Goal: Task Accomplishment & Management: Manage account settings

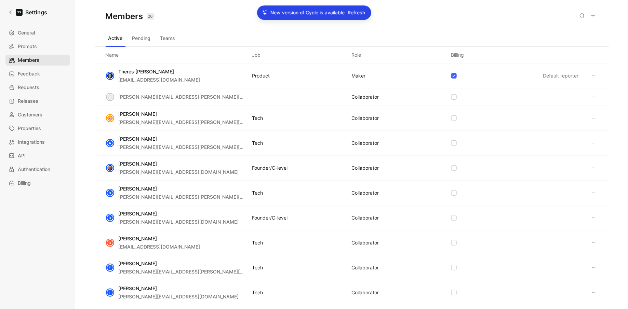
click at [42, 58] on link "Members" at bounding box center [37, 60] width 64 height 11
click at [362, 76] on div "MAKER" at bounding box center [359, 76] width 14 height 8
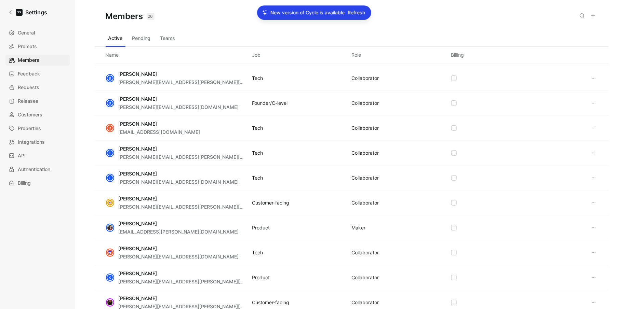
scroll to position [115, 0]
click at [456, 225] on div "Justyna Baran justyna.baran@chaptr.xyz Product MAKER" at bounding box center [352, 228] width 514 height 25
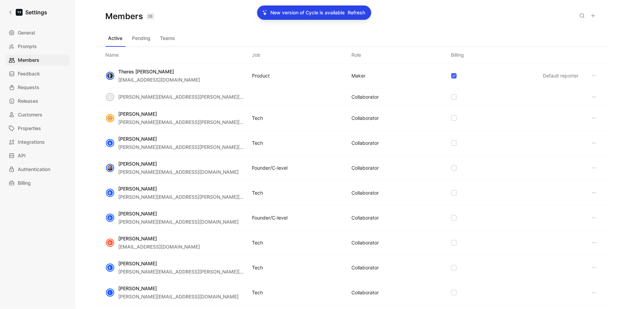
click at [360, 195] on div "COLLABORATOR" at bounding box center [365, 193] width 27 height 8
click at [366, 184] on div "B Bijaya Dangol bijaya.dangol.ext@chaptr.xyz Tech COLLABORATOR" at bounding box center [352, 193] width 514 height 25
click at [162, 29] on div "Members 26 Saved" at bounding box center [352, 16] width 514 height 33
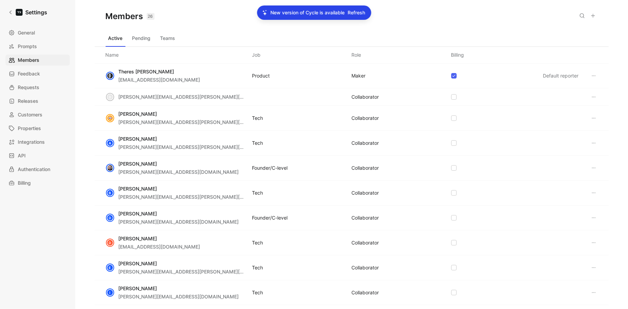
click at [145, 36] on button "Pending" at bounding box center [142, 38] width 24 height 11
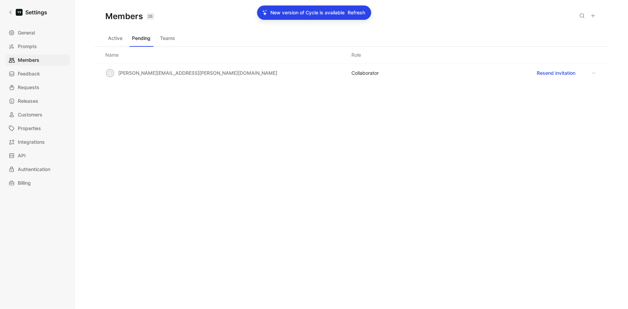
click at [112, 38] on button "Active" at bounding box center [116, 38] width 20 height 11
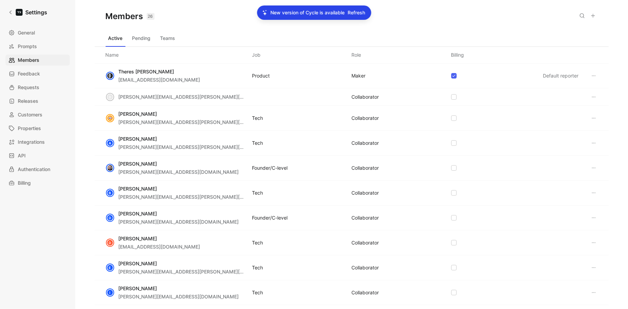
click at [360, 73] on div "MAKER" at bounding box center [359, 76] width 14 height 8
click at [361, 91] on div "d dmytro.makarenko@chaptr.xyz COLLABORATOR" at bounding box center [352, 97] width 514 height 17
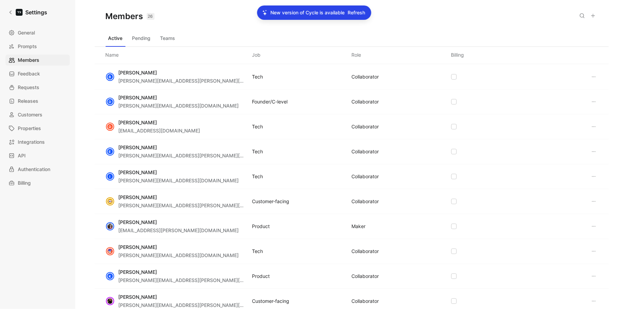
scroll to position [117, 0]
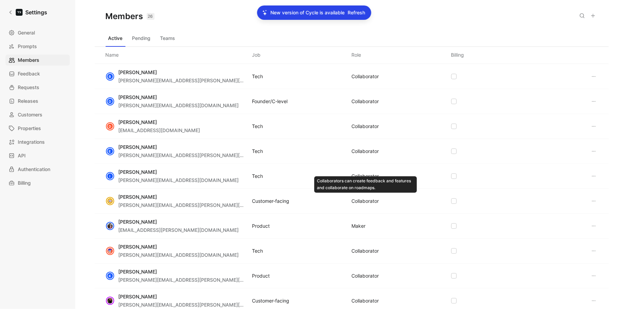
click at [361, 200] on div "COLLABORATOR" at bounding box center [365, 201] width 27 height 8
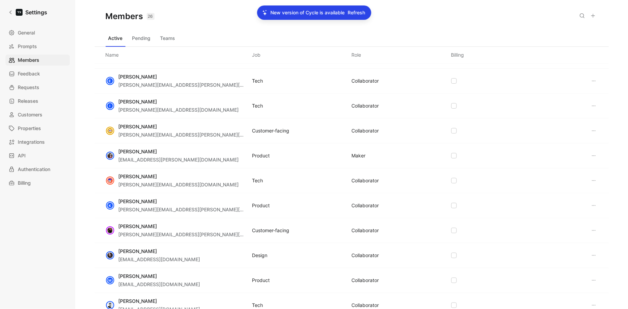
scroll to position [192, 0]
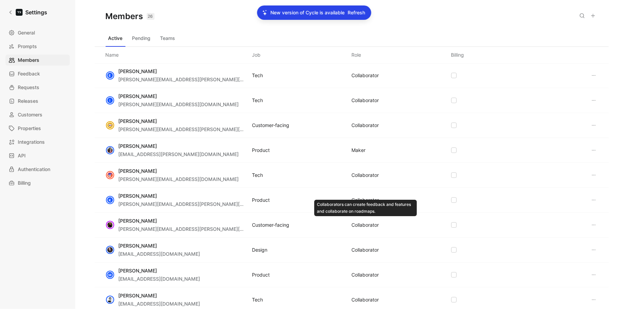
click at [358, 221] on div "COLLABORATOR" at bounding box center [365, 225] width 27 height 8
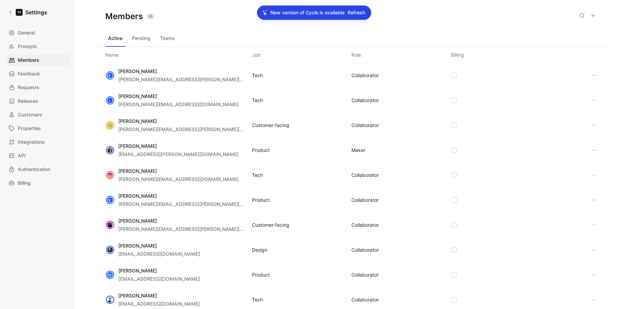
click at [358, 221] on div "COLLABORATOR" at bounding box center [365, 225] width 27 height 8
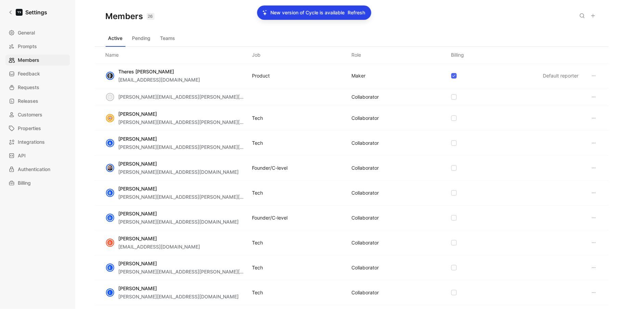
click at [359, 17] on div "New version of Cycle is available Refresh" at bounding box center [314, 12] width 114 height 14
click at [360, 14] on span "Refresh" at bounding box center [356, 13] width 17 height 8
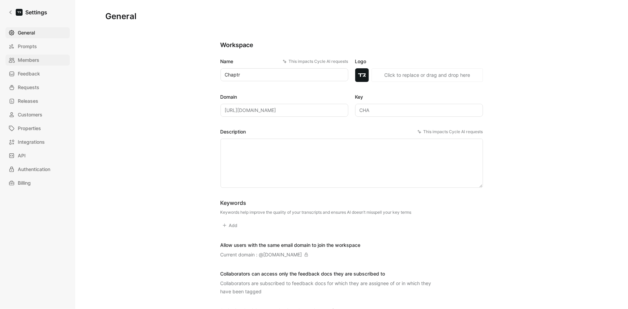
click at [31, 60] on span "Members" at bounding box center [29, 60] width 22 height 8
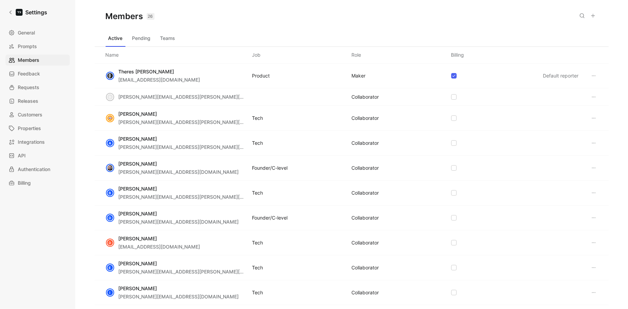
click at [593, 165] on icon at bounding box center [593, 167] width 5 height 5
click at [595, 72] on button at bounding box center [594, 76] width 8 height 8
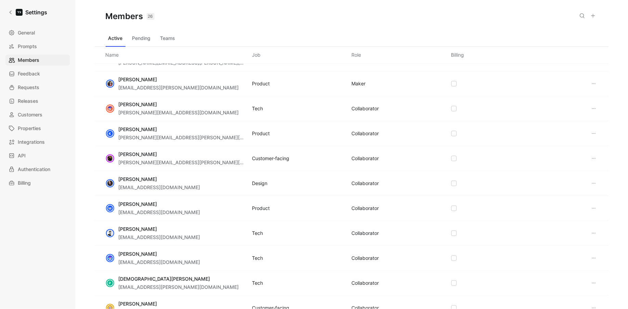
scroll to position [256, 0]
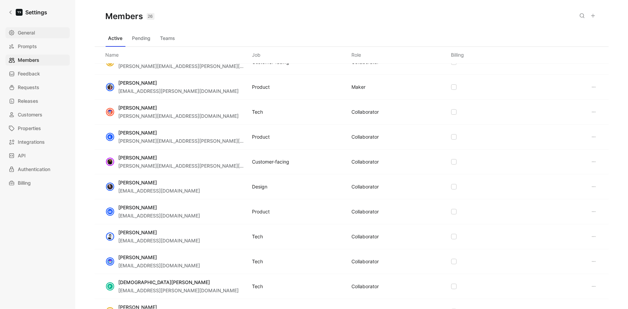
click at [43, 34] on link "General" at bounding box center [37, 32] width 64 height 11
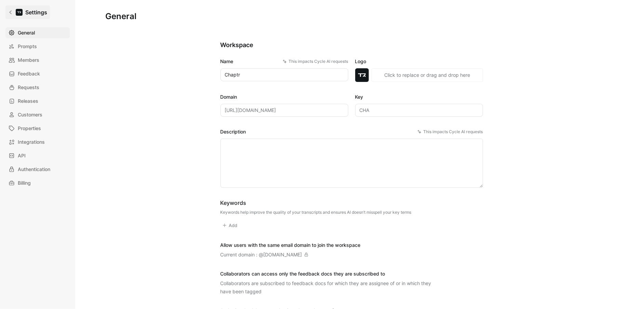
click at [10, 14] on icon at bounding box center [10, 12] width 5 height 5
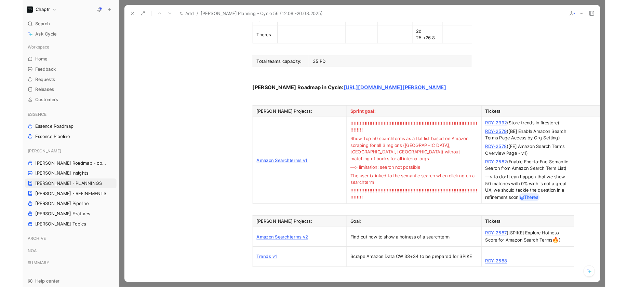
scroll to position [696, 0]
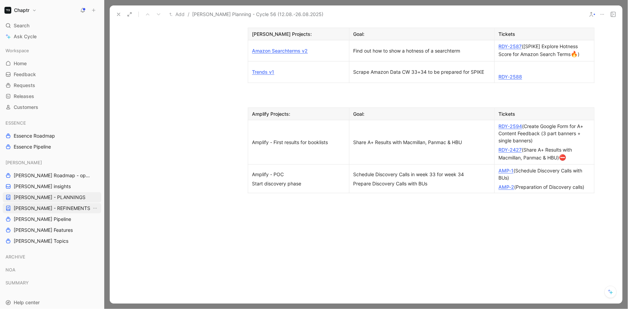
click at [49, 205] on span "[PERSON_NAME] - REFINEMENTS" at bounding box center [52, 208] width 77 height 7
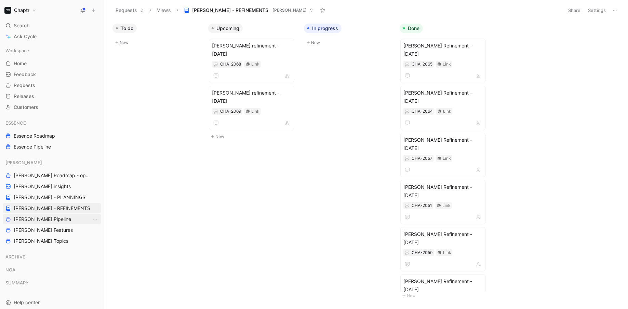
click at [38, 218] on span "[PERSON_NAME] Pipeline" at bounding box center [42, 219] width 57 height 7
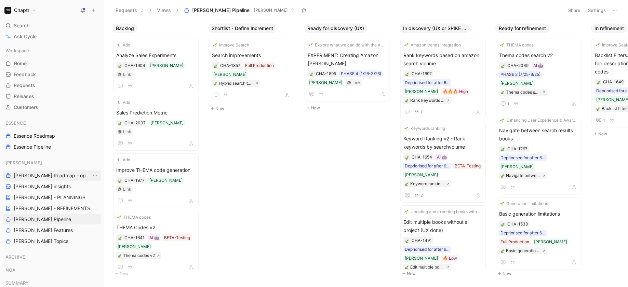
click at [45, 173] on span "[PERSON_NAME] Roadmap - open items" at bounding box center [53, 175] width 78 height 7
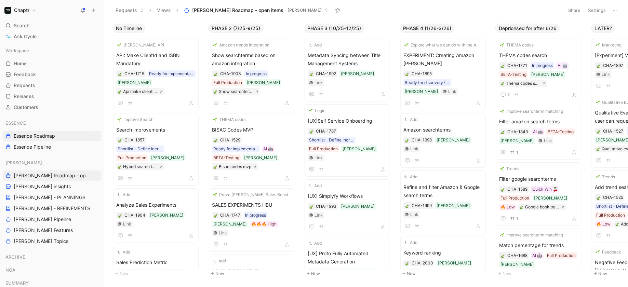
click at [22, 139] on span "Essence Roadmap" at bounding box center [34, 136] width 41 height 7
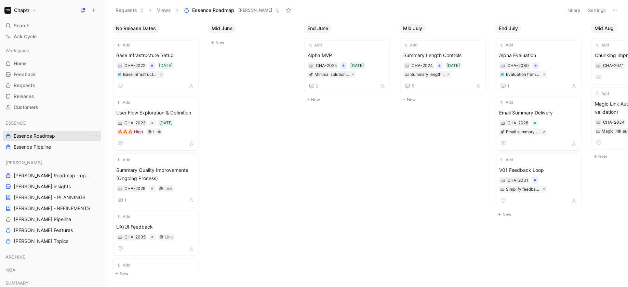
click at [96, 134] on icon "View actions" at bounding box center [94, 135] width 5 height 5
click at [222, 10] on span "Essence Roadmap" at bounding box center [213, 10] width 42 height 7
click at [192, 10] on span "Essence Roadmap" at bounding box center [213, 10] width 42 height 7
click at [598, 13] on button "Settings" at bounding box center [597, 10] width 24 height 10
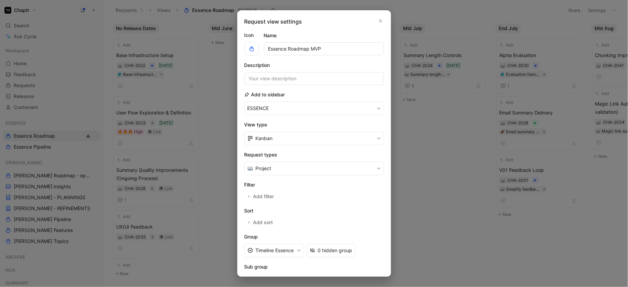
type input "Essence Roadmap MVP"
click at [244, 102] on button "ESSENCE" at bounding box center [313, 109] width 139 height 14
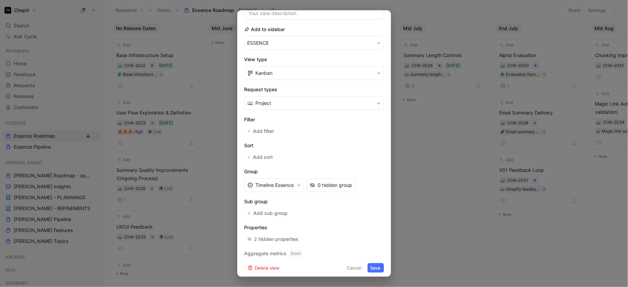
click at [372, 264] on button "Save" at bounding box center [375, 268] width 16 height 10
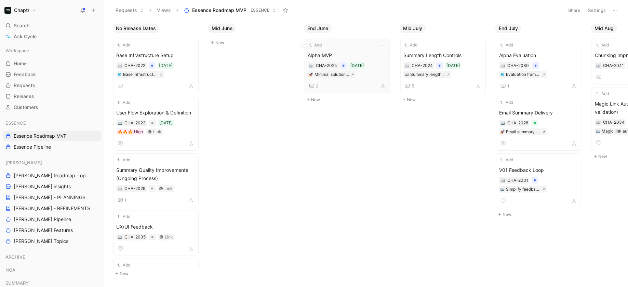
click at [366, 83] on div "2" at bounding box center [347, 86] width 79 height 8
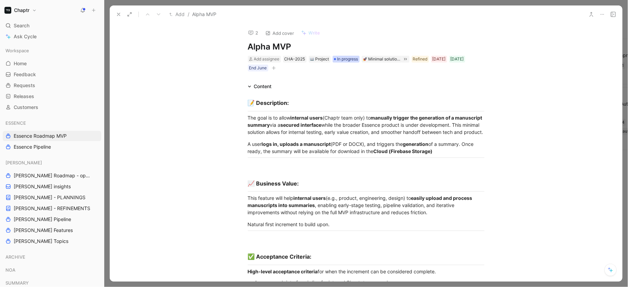
click at [342, 61] on span "In progress" at bounding box center [347, 59] width 21 height 7
click at [31, 13] on button "Chaptr" at bounding box center [21, 10] width 36 height 10
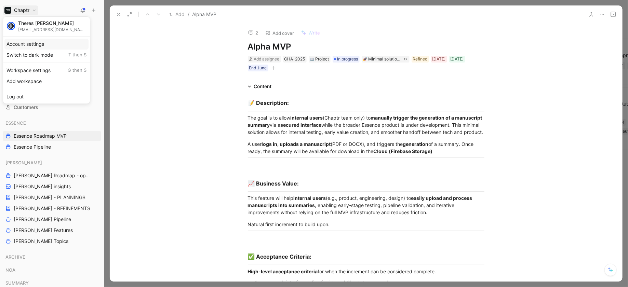
click at [43, 46] on div "Account settings" at bounding box center [46, 44] width 84 height 11
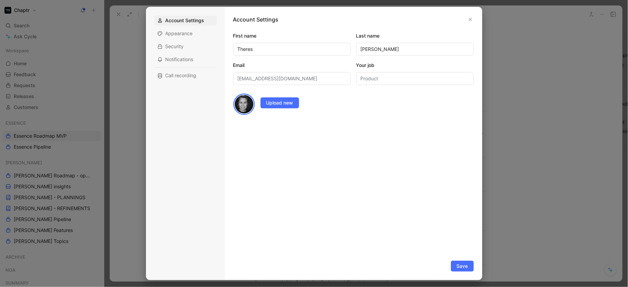
click at [111, 142] on div at bounding box center [314, 143] width 628 height 287
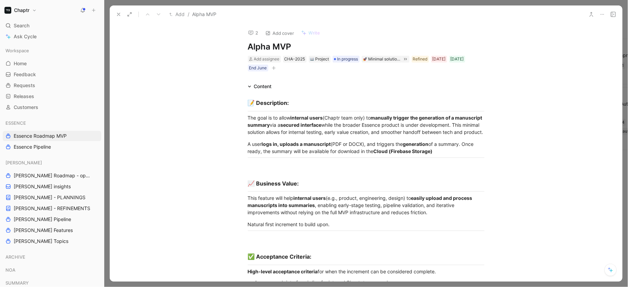
click at [24, 8] on h1 "Chaptr" at bounding box center [21, 10] width 15 height 6
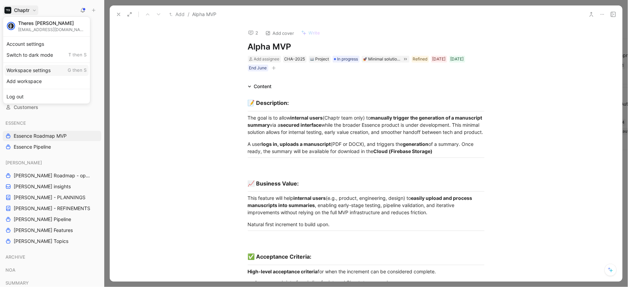
click at [54, 70] on div "Workspace settings G then S" at bounding box center [46, 70] width 84 height 11
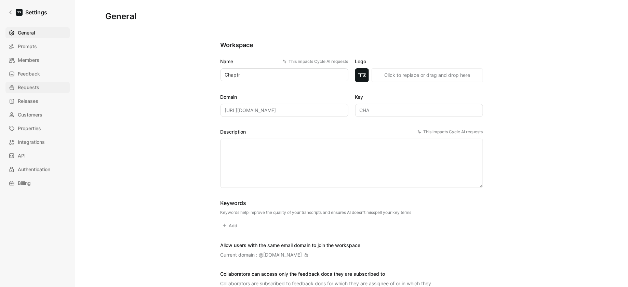
click at [40, 90] on link "Requests" at bounding box center [37, 87] width 64 height 11
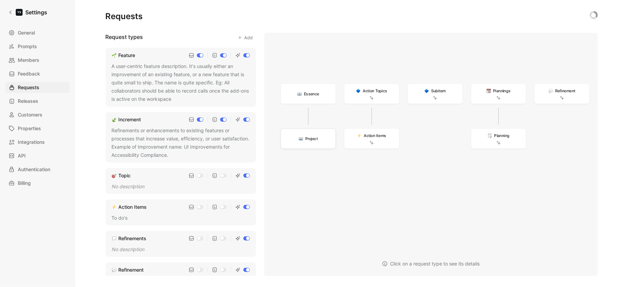
click at [306, 137] on span "Project" at bounding box center [311, 138] width 13 height 6
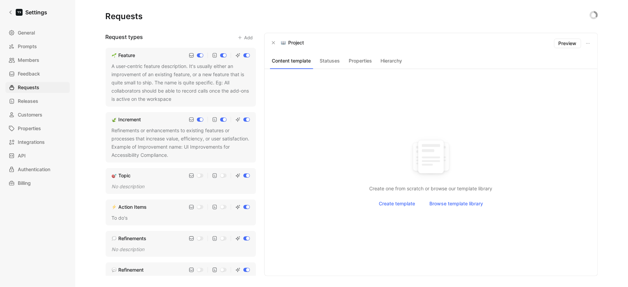
click at [327, 60] on button "Statuses" at bounding box center [330, 60] width 28 height 9
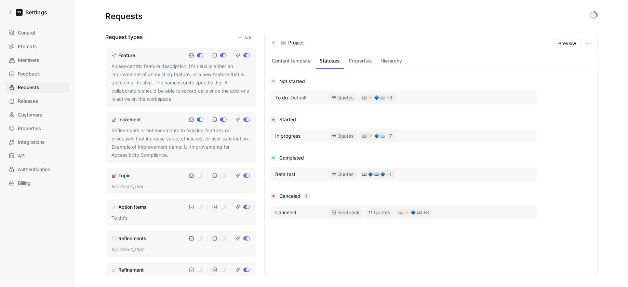
click at [307, 194] on button "button" at bounding box center [307, 196] width 6 height 6
click at [272, 43] on icon "button" at bounding box center [273, 42] width 3 height 3
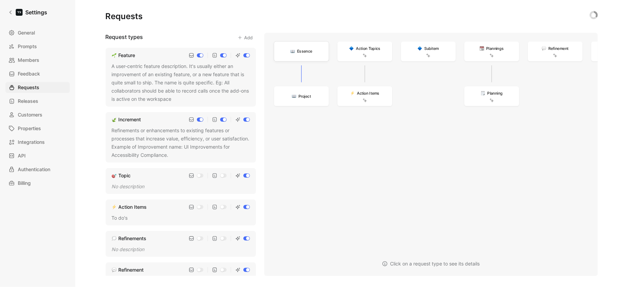
click at [291, 56] on div "Essence" at bounding box center [301, 52] width 55 height 20
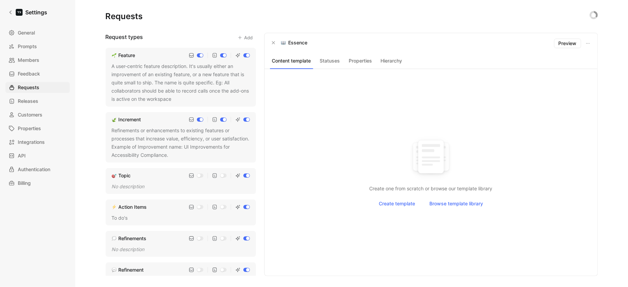
click at [331, 62] on button "Statuses" at bounding box center [330, 60] width 28 height 9
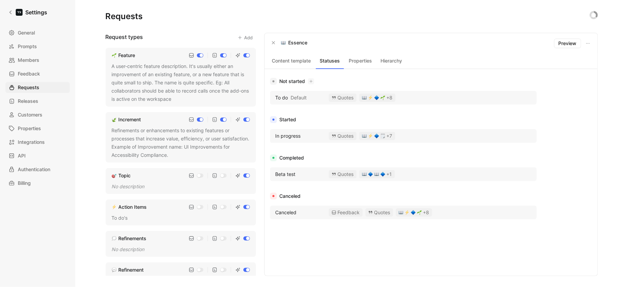
click at [294, 79] on div "Not started" at bounding box center [403, 81] width 267 height 8
click at [288, 155] on div "Completed" at bounding box center [403, 158] width 267 height 8
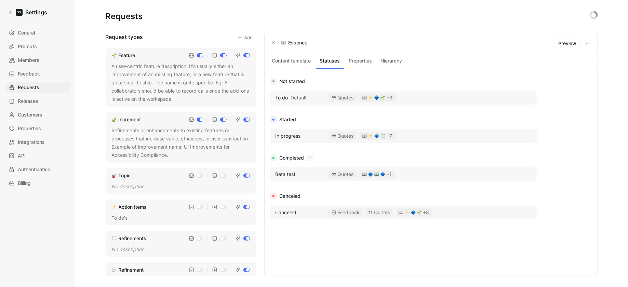
click at [288, 155] on div "Completed" at bounding box center [403, 158] width 267 height 8
click at [289, 174] on span "Beta test" at bounding box center [285, 174] width 20 height 8
click at [284, 172] on span "Beta test" at bounding box center [285, 174] width 20 height 8
click at [313, 157] on button "button" at bounding box center [310, 158] width 6 height 6
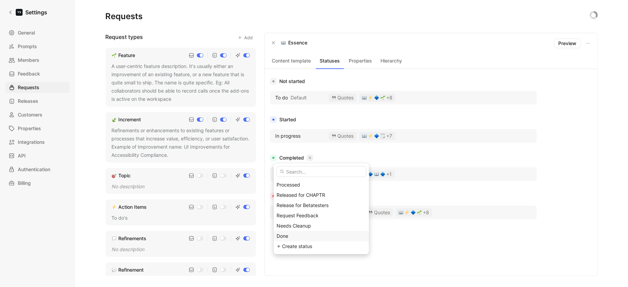
click at [291, 237] on div "Done" at bounding box center [321, 236] width 89 height 8
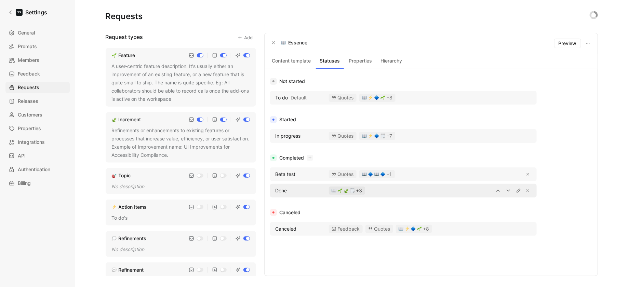
click at [361, 190] on div "+3" at bounding box center [347, 190] width 31 height 5
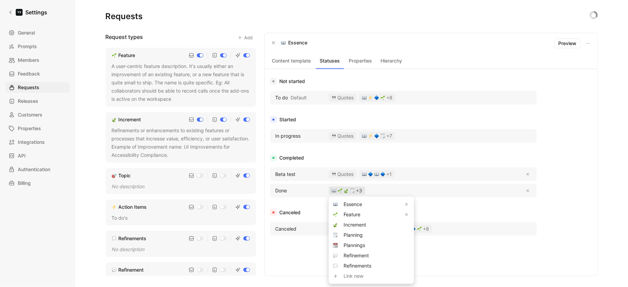
click at [333, 204] on img at bounding box center [335, 204] width 5 height 5
click at [362, 207] on div "Essence" at bounding box center [371, 204] width 54 height 8
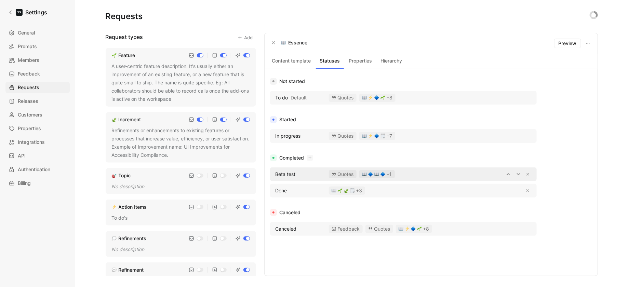
click at [379, 173] on div "+1" at bounding box center [377, 174] width 30 height 5
click at [341, 188] on img "button" at bounding box center [340, 190] width 5 height 5
click at [433, 209] on div "Canceled" at bounding box center [403, 212] width 267 height 8
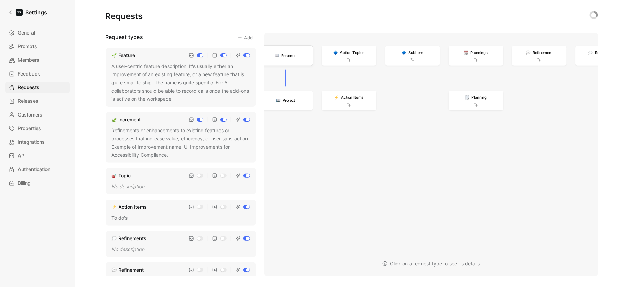
click at [291, 57] on span "Essence" at bounding box center [288, 55] width 15 height 6
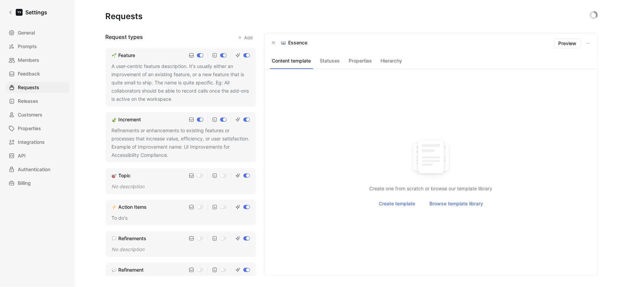
click at [381, 50] on div "Essence Preview" at bounding box center [431, 43] width 333 height 21
click at [398, 64] on button "Hierarchy" at bounding box center [391, 60] width 28 height 9
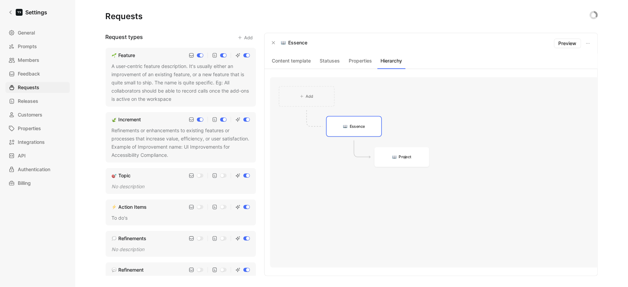
click at [309, 64] on button "Content template" at bounding box center [291, 60] width 43 height 9
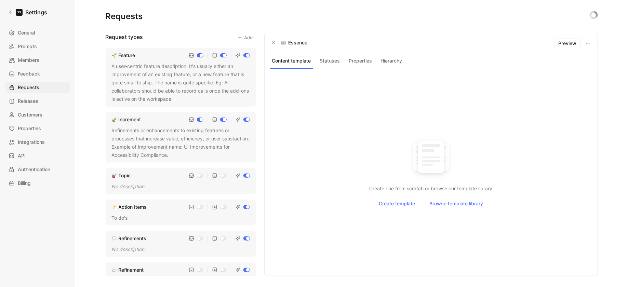
click at [331, 62] on button "Statuses" at bounding box center [330, 60] width 28 height 9
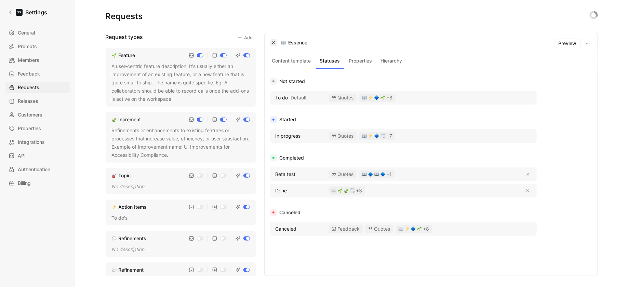
click at [272, 45] on button "button" at bounding box center [273, 42] width 7 height 7
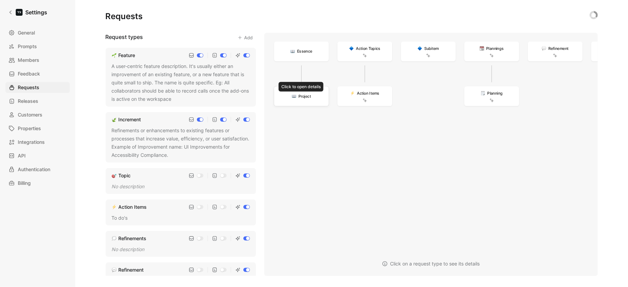
click at [297, 94] on div "Project" at bounding box center [301, 96] width 19 height 6
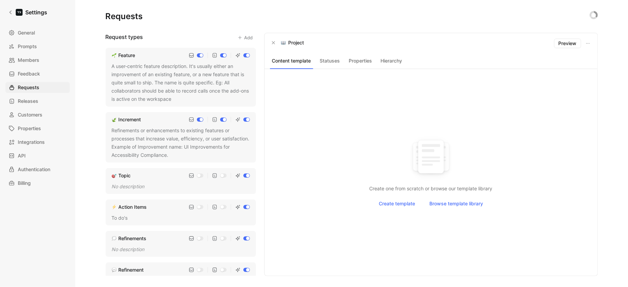
click at [364, 62] on button "Properties" at bounding box center [361, 60] width 28 height 9
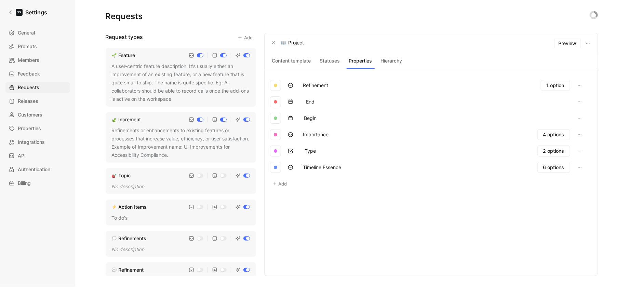
click at [334, 63] on button "Statuses" at bounding box center [330, 60] width 28 height 9
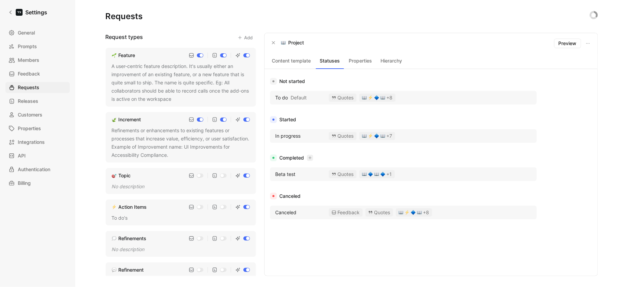
click at [310, 158] on icon "button" at bounding box center [309, 158] width 3 height 0
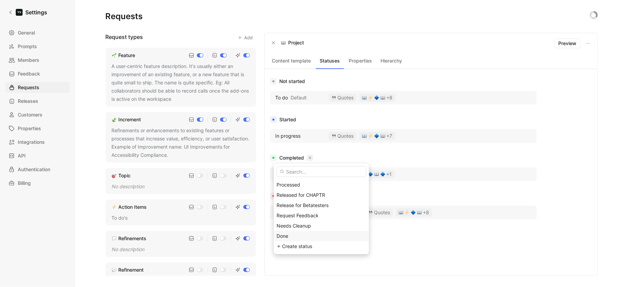
click at [291, 235] on div "Done" at bounding box center [321, 236] width 89 height 8
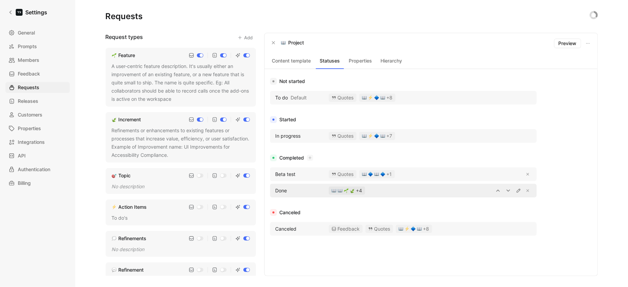
click at [353, 193] on button "+4" at bounding box center [347, 191] width 36 height 8
click at [572, 42] on span "Preview" at bounding box center [567, 43] width 18 height 8
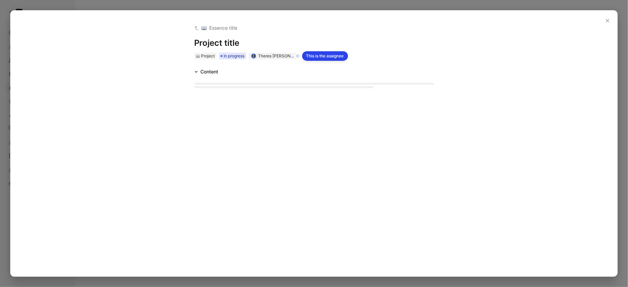
click at [264, 57] on div "Theres [PERSON_NAME]" at bounding box center [276, 56] width 37 height 7
click at [225, 56] on div "Project In progress Theres [PERSON_NAME] This is the assignee" at bounding box center [313, 56] width 239 height 7
click at [198, 71] on button "Content" at bounding box center [206, 72] width 29 height 8
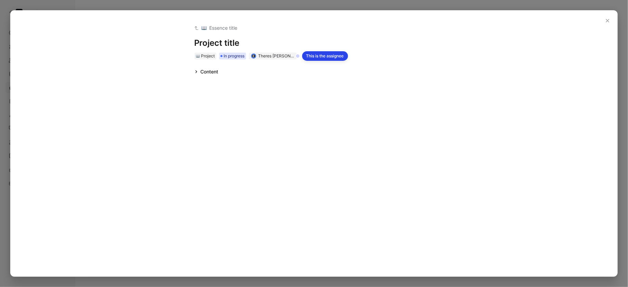
click at [198, 71] on button "Content" at bounding box center [206, 72] width 29 height 8
click at [607, 20] on icon "button" at bounding box center [607, 20] width 3 height 3
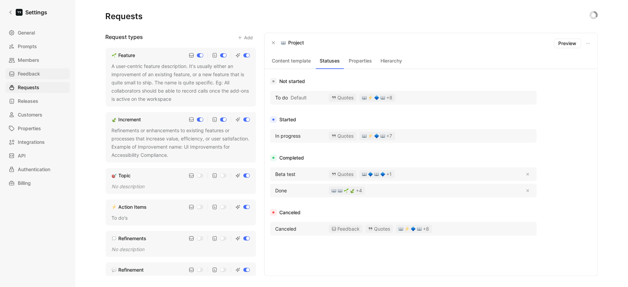
click at [24, 73] on span "Feedback" at bounding box center [29, 74] width 22 height 8
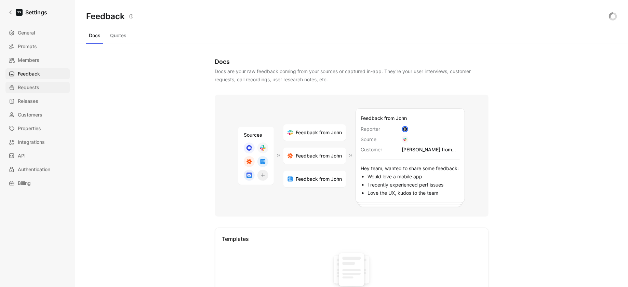
click at [28, 82] on link "Requests" at bounding box center [37, 87] width 64 height 11
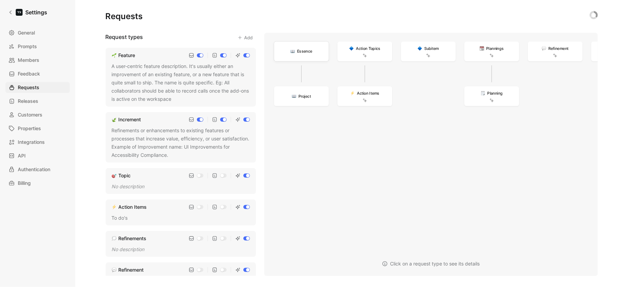
click at [304, 51] on span "Essence" at bounding box center [304, 51] width 15 height 6
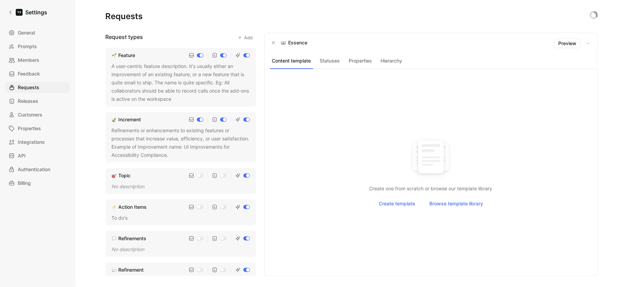
click at [356, 64] on button "Properties" at bounding box center [361, 60] width 28 height 9
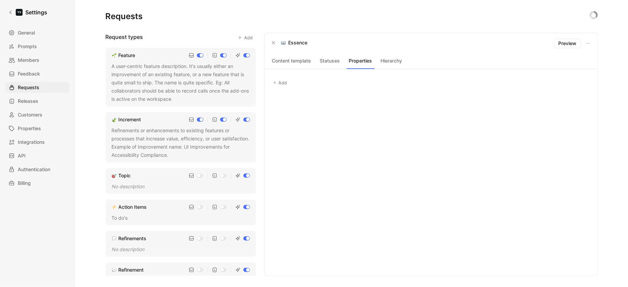
click at [399, 64] on button "Hierarchy" at bounding box center [391, 60] width 28 height 9
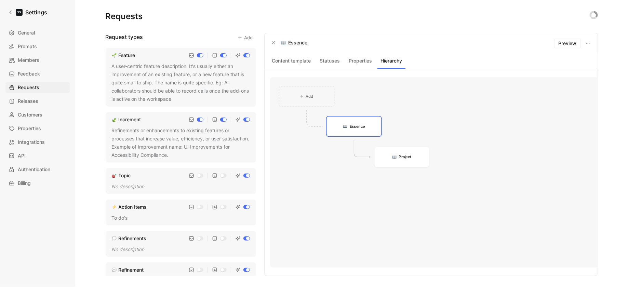
click at [325, 62] on button "Statuses" at bounding box center [330, 60] width 28 height 9
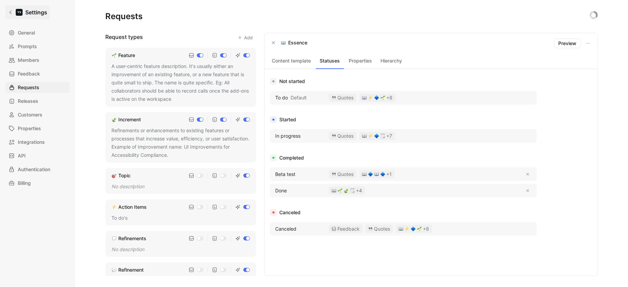
click at [10, 11] on icon at bounding box center [10, 12] width 5 height 5
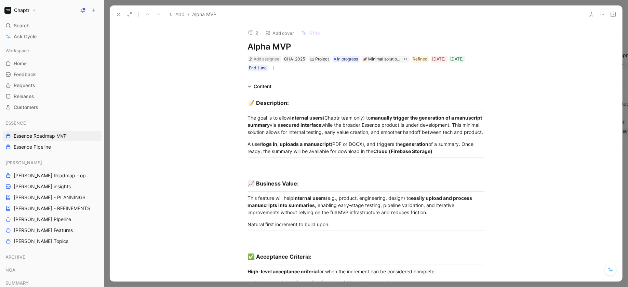
click at [38, 141] on div "ESSENCE Essence Roadmap MVP Essence Pipeline" at bounding box center [52, 135] width 98 height 34
click at [38, 146] on span "Essence Pipeline" at bounding box center [32, 147] width 37 height 7
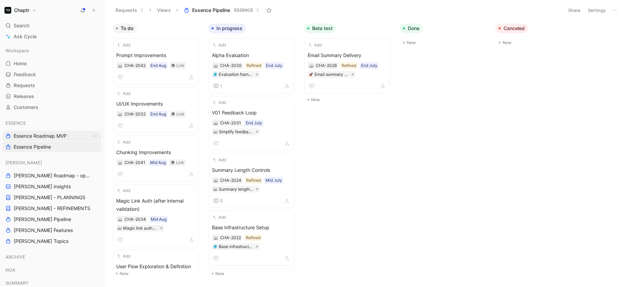
click at [29, 134] on span "Essence Roadmap MVP" at bounding box center [40, 136] width 53 height 7
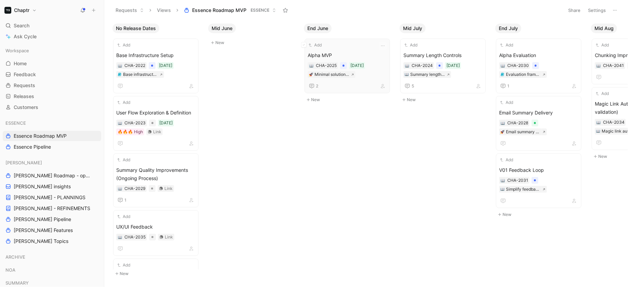
click at [357, 53] on span "Alpha MVP" at bounding box center [347, 55] width 79 height 8
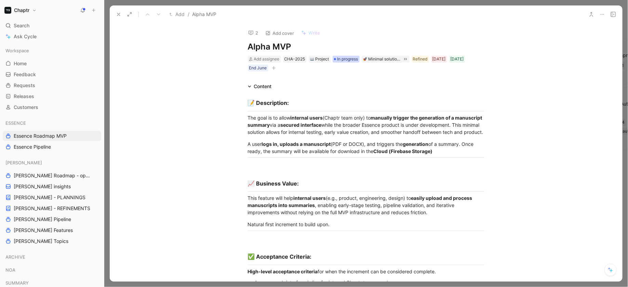
click at [344, 59] on span "In progress" at bounding box center [347, 59] width 21 height 7
click at [119, 14] on use at bounding box center [118, 14] width 3 height 3
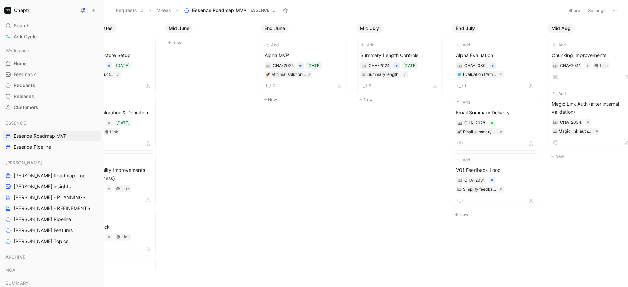
scroll to position [0, 37]
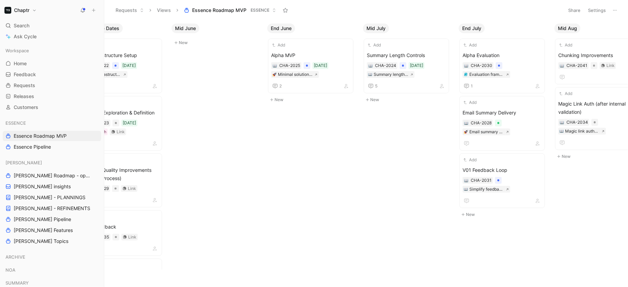
click at [594, 12] on button "Settings" at bounding box center [597, 10] width 24 height 10
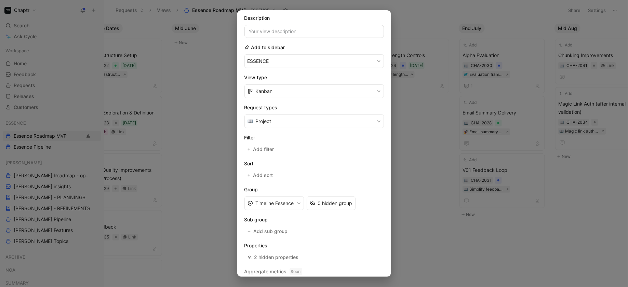
scroll to position [49, 0]
click at [267, 145] on span "Add filter" at bounding box center [264, 148] width 22 height 8
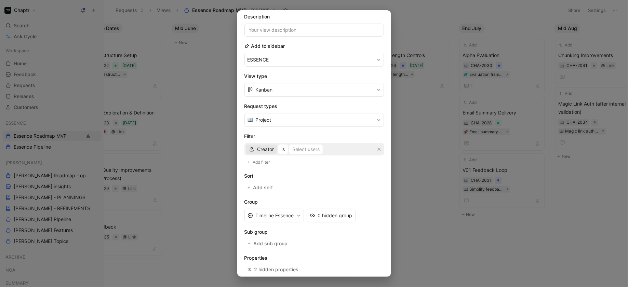
click at [266, 150] on span "Creator" at bounding box center [265, 149] width 17 height 8
click at [277, 197] on div "Status" at bounding box center [276, 193] width 38 height 8
click at [299, 149] on div "Select statuses" at bounding box center [307, 149] width 34 height 8
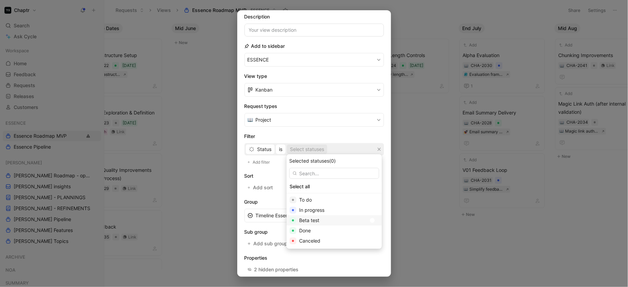
click at [369, 221] on div at bounding box center [374, 220] width 10 height 6
click at [369, 210] on div at bounding box center [374, 210] width 10 height 6
click at [369, 200] on div at bounding box center [374, 200] width 10 height 6
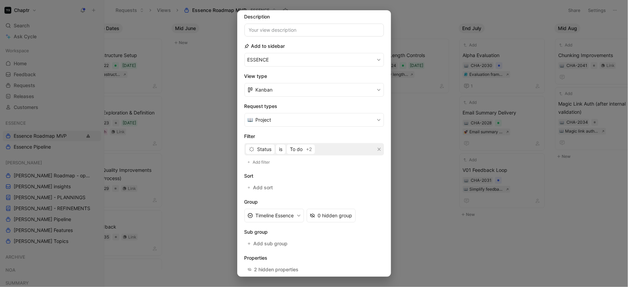
scroll to position [79, 0]
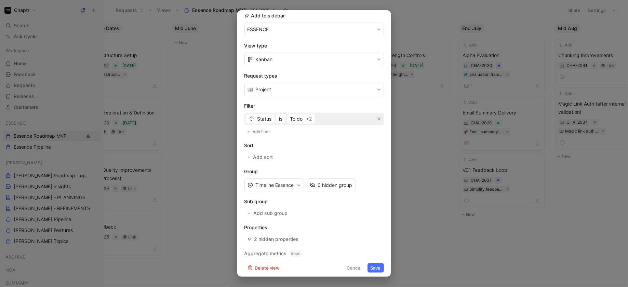
click at [378, 263] on button "Save" at bounding box center [375, 268] width 16 height 10
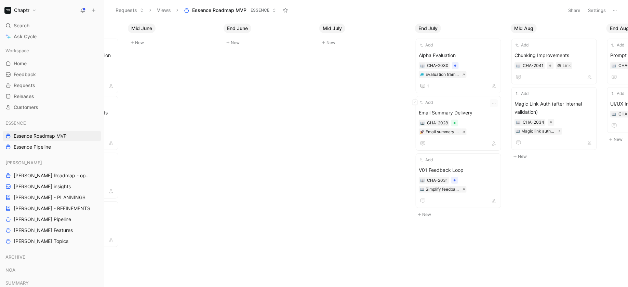
scroll to position [0, 0]
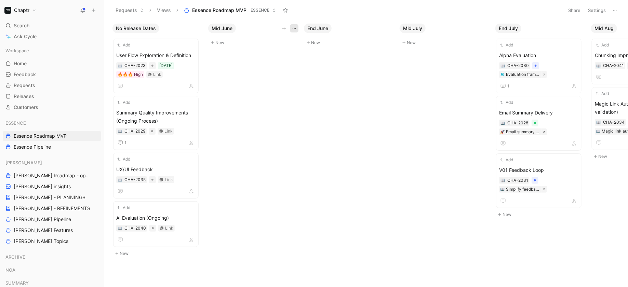
click at [293, 31] on button "button" at bounding box center [294, 28] width 8 height 8
click at [278, 51] on div "Hide" at bounding box center [279, 53] width 32 height 8
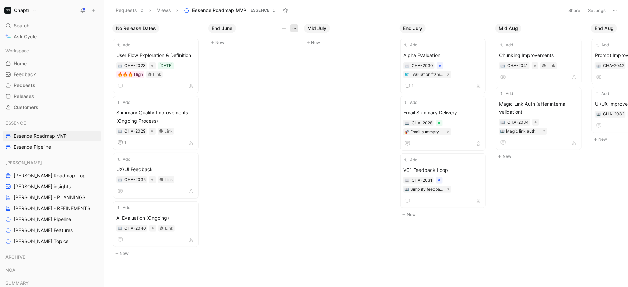
click at [295, 27] on icon "button" at bounding box center [294, 28] width 5 height 5
click at [281, 56] on div "Hide" at bounding box center [279, 53] width 32 height 8
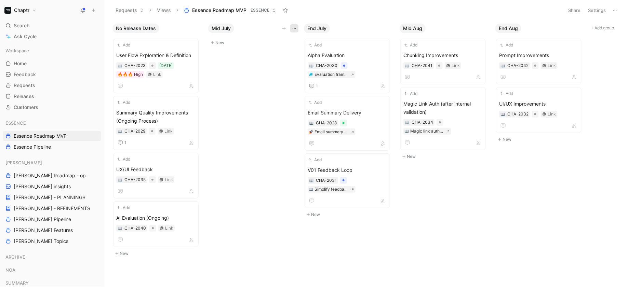
click at [294, 26] on icon "button" at bounding box center [294, 28] width 5 height 5
click at [273, 53] on span "Hide" at bounding box center [268, 53] width 10 height 6
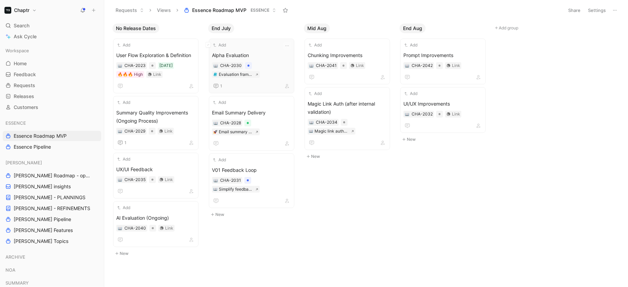
click at [284, 61] on div "Alpha Evaluation CHA-2030 Evaluation framework 1" at bounding box center [251, 70] width 79 height 39
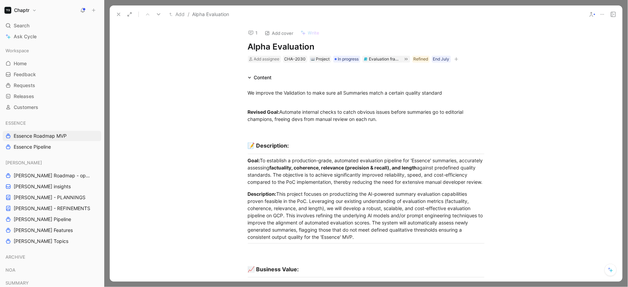
click at [117, 12] on icon at bounding box center [118, 14] width 5 height 5
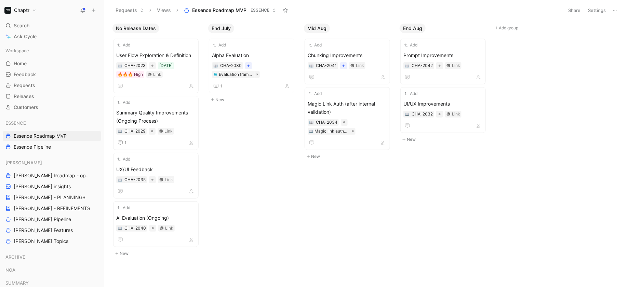
click at [244, 11] on span "Essence Roadmap MVP" at bounding box center [219, 10] width 54 height 7
click at [41, 150] on span "Essence Pipeline" at bounding box center [32, 147] width 37 height 7
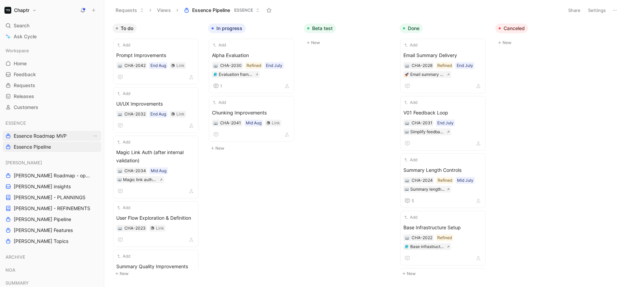
click at [54, 136] on span "Essence Roadmap MVP" at bounding box center [40, 136] width 53 height 7
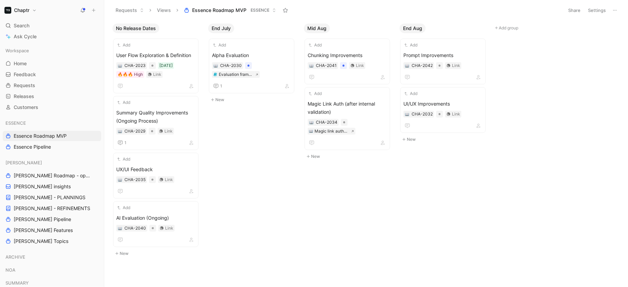
click at [503, 27] on button "Add group" at bounding box center [539, 28] width 92 height 8
type input "Mid Sep"
click at [601, 26] on button "Add group" at bounding box center [634, 28] width 92 height 8
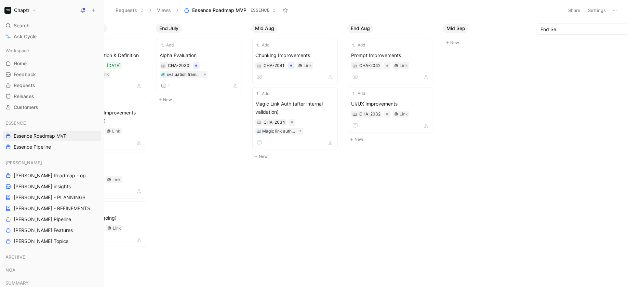
type input "End Sep"
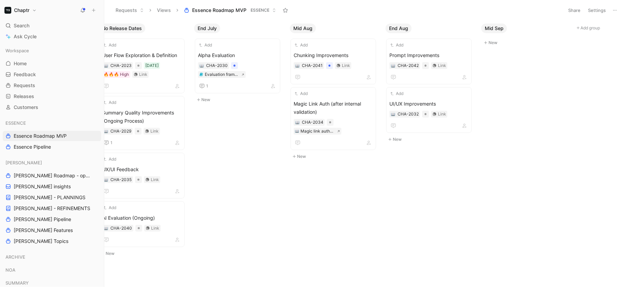
scroll to position [0, 0]
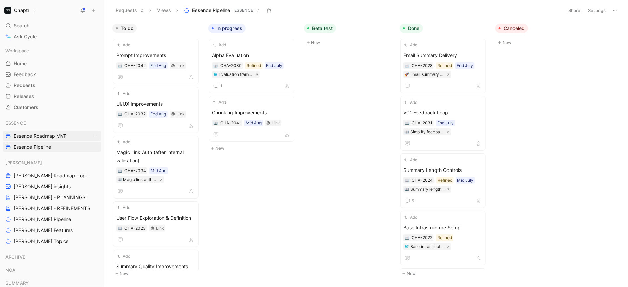
click at [27, 137] on span "Essence Roadmap MVP" at bounding box center [40, 136] width 53 height 7
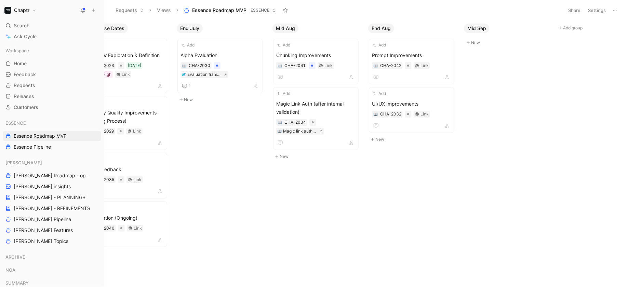
scroll to position [0, 57]
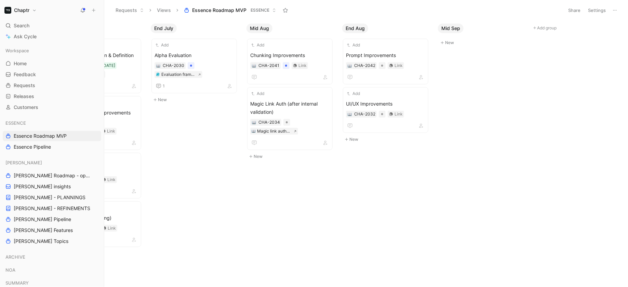
click at [541, 28] on button "Add group" at bounding box center [577, 28] width 92 height 8
type input "End Sep"
click at [589, 8] on button "Settings" at bounding box center [597, 10] width 24 height 10
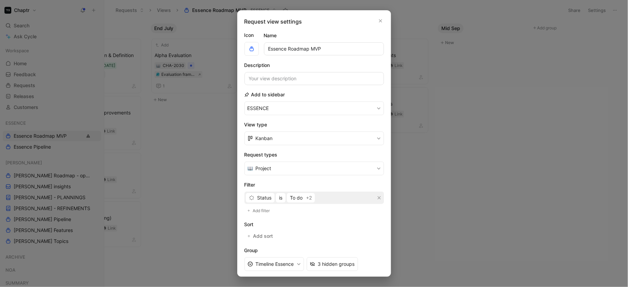
click at [312, 50] on input "Essence Roadmap MVP" at bounding box center [324, 48] width 120 height 13
type input "Essence Roadmap"
click at [336, 216] on form "Icon Name Essence Roadmap Description Add to sidebar ESSENCE View type Kanban R…" at bounding box center [313, 191] width 139 height 321
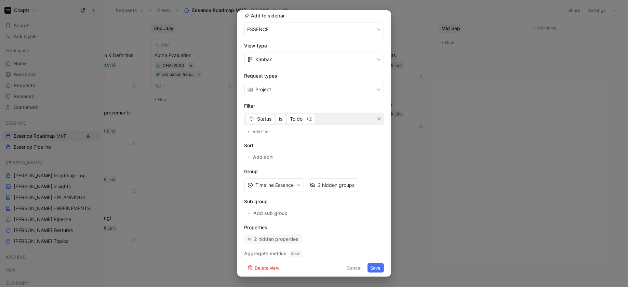
click at [284, 238] on div "2 hidden properties" at bounding box center [276, 239] width 44 height 8
click at [334, 178] on button "3 hidden groups" at bounding box center [332, 185] width 51 height 14
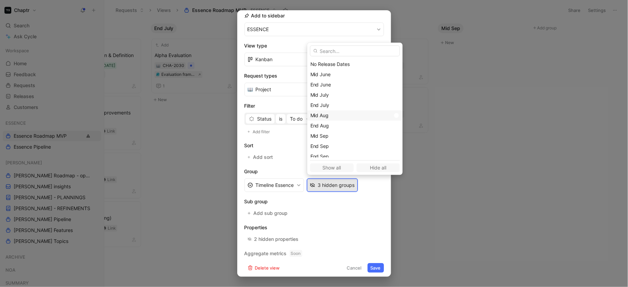
scroll to position [4, 0]
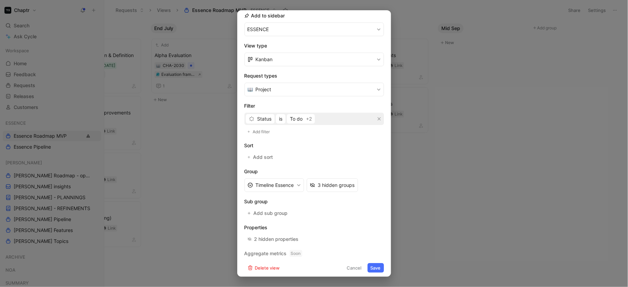
click at [376, 264] on button "Save" at bounding box center [375, 268] width 16 height 10
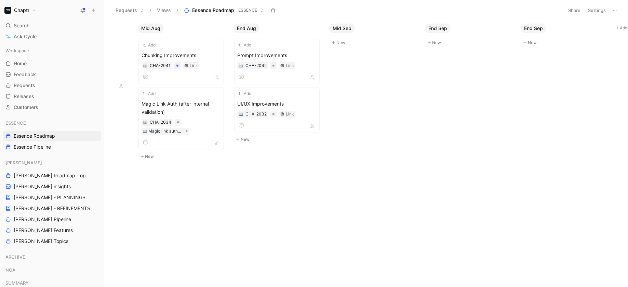
scroll to position [0, 249]
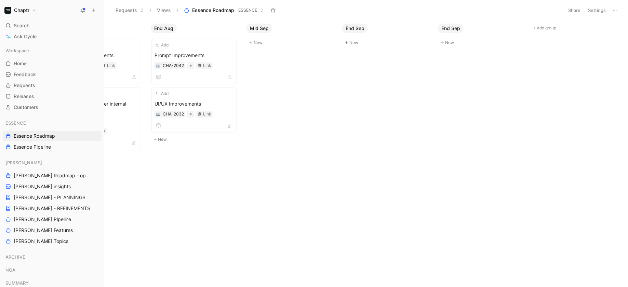
click at [446, 29] on span "End Sep" at bounding box center [450, 28] width 19 height 7
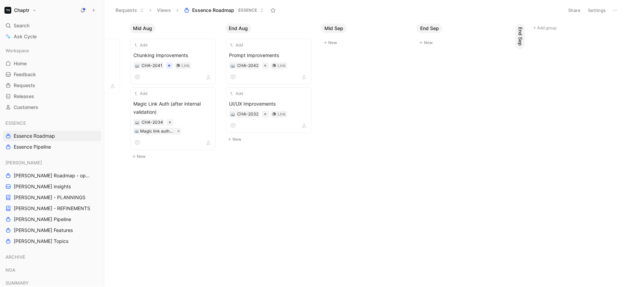
click at [431, 29] on span "End Sep" at bounding box center [429, 28] width 19 height 7
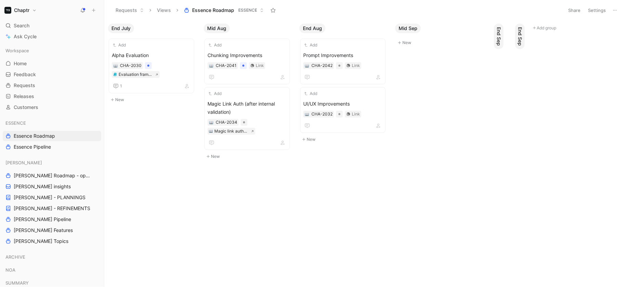
click at [502, 36] on button "End Sep" at bounding box center [499, 37] width 10 height 26
click at [595, 38] on span "End Sep" at bounding box center [594, 36] width 7 height 19
click at [501, 29] on span "End Sep" at bounding box center [503, 28] width 19 height 7
click at [499, 30] on span "End Sep" at bounding box center [498, 36] width 7 height 19
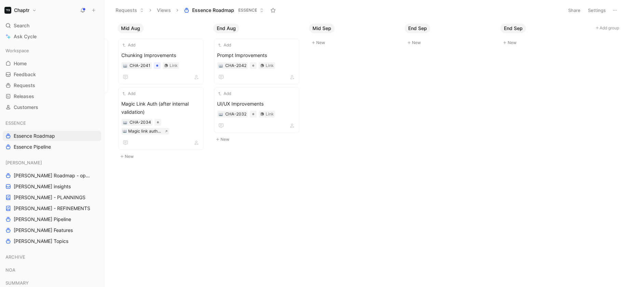
scroll to position [0, 191]
click at [508, 28] on span "End Sep" at bounding box center [508, 28] width 19 height 7
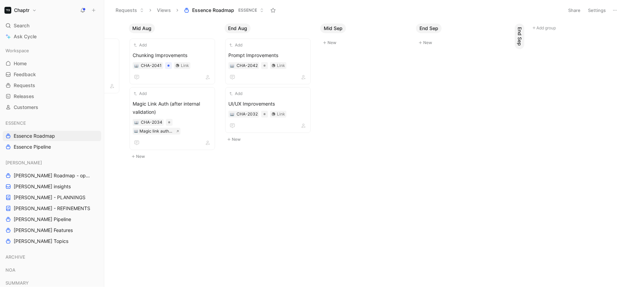
scroll to position [0, 174]
click at [519, 39] on span "End Sep" at bounding box center [520, 36] width 7 height 19
click at [597, 31] on button "button" at bounding box center [598, 28] width 8 height 8
click at [580, 41] on span "Rename" at bounding box center [576, 43] width 18 height 6
click at [523, 27] on input "End Sep" at bounding box center [549, 28] width 72 height 8
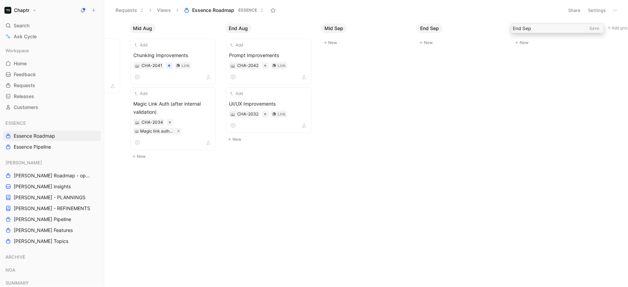
click at [513, 28] on input "End Sep" at bounding box center [549, 28] width 72 height 8
click at [525, 26] on input "Mid Sep" at bounding box center [549, 28] width 72 height 8
type input "Mid Oct"
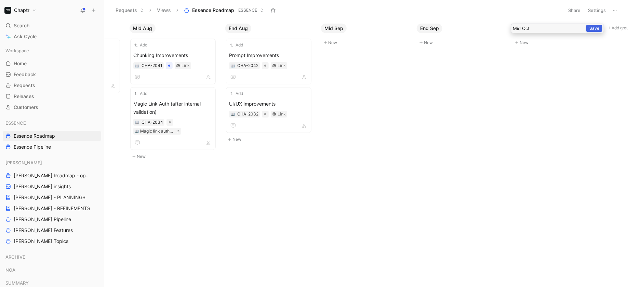
click at [599, 25] on button "Save" at bounding box center [594, 28] width 16 height 7
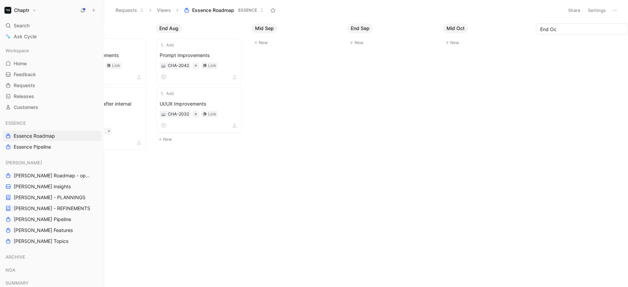
type input "End Oct"
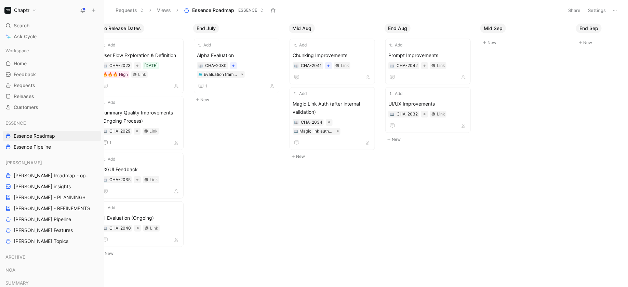
scroll to position [0, 0]
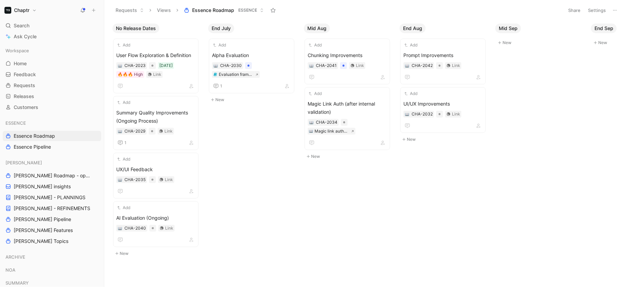
click at [34, 13] on button "Chaptr" at bounding box center [21, 10] width 36 height 10
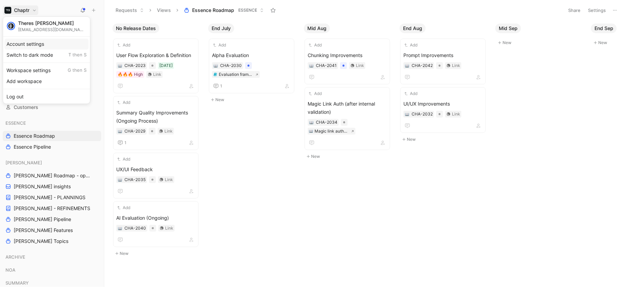
click at [40, 44] on div "Account settings" at bounding box center [46, 44] width 84 height 11
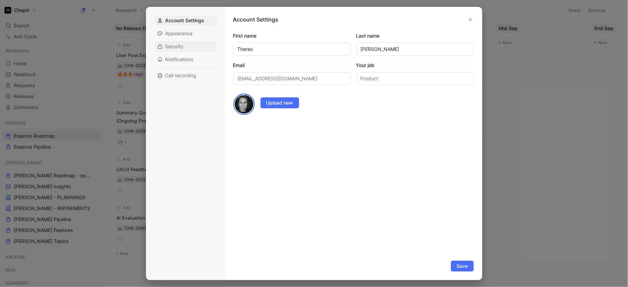
click at [185, 47] on div "Security" at bounding box center [185, 46] width 62 height 10
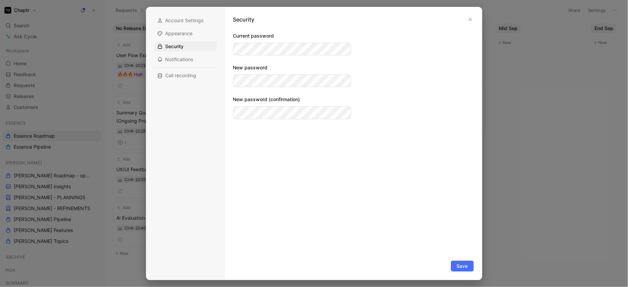
click at [469, 14] on div "Security [EMAIL_ADDRESS][DOMAIN_NAME] Current password New password New passwor…" at bounding box center [353, 143] width 257 height 273
click at [469, 20] on icon "button" at bounding box center [470, 19] width 4 height 4
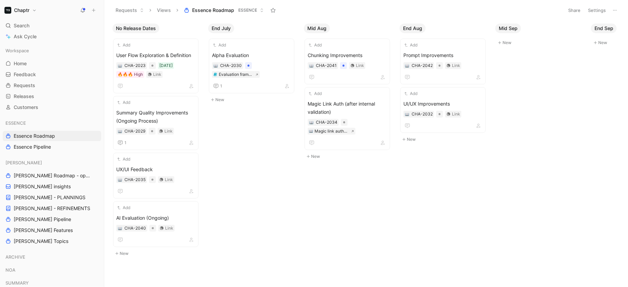
click at [33, 11] on button "Chaptr" at bounding box center [21, 10] width 36 height 10
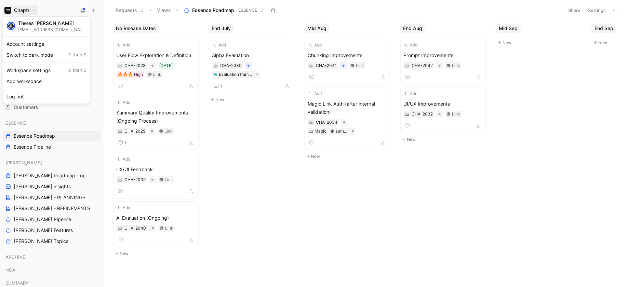
click at [37, 69] on div "Workspace settings G then S" at bounding box center [46, 70] width 84 height 11
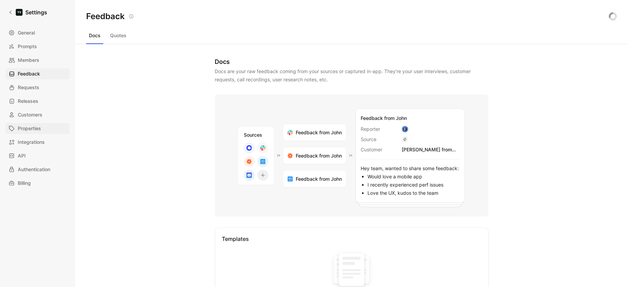
click at [42, 128] on link "Properties" at bounding box center [37, 128] width 64 height 11
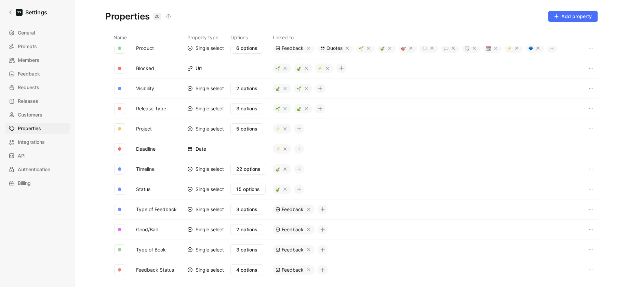
scroll to position [50, 0]
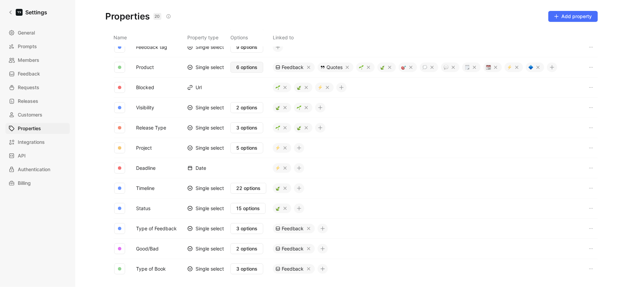
click at [243, 68] on span "6 options" at bounding box center [246, 67] width 21 height 8
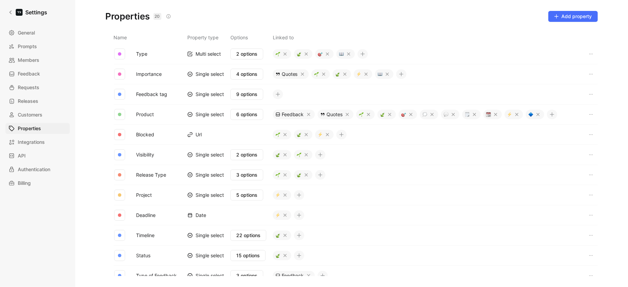
scroll to position [3, 0]
click at [242, 111] on span "6 options" at bounding box center [246, 114] width 21 height 8
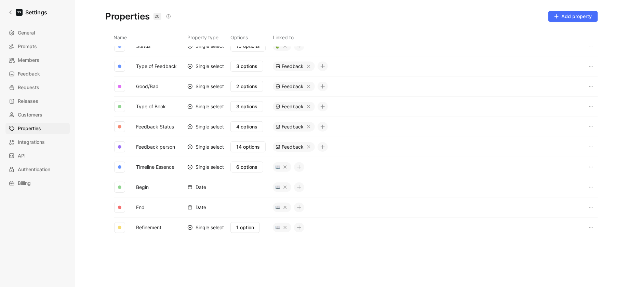
scroll to position [0, 0]
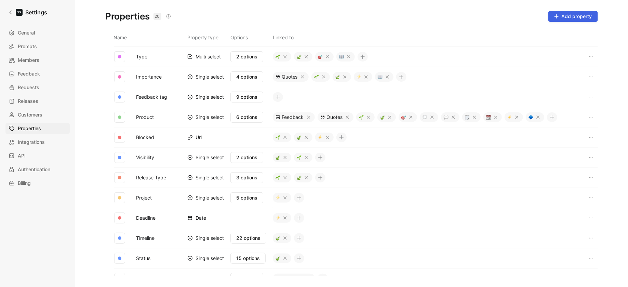
click at [574, 16] on span "Add property" at bounding box center [573, 16] width 38 height 8
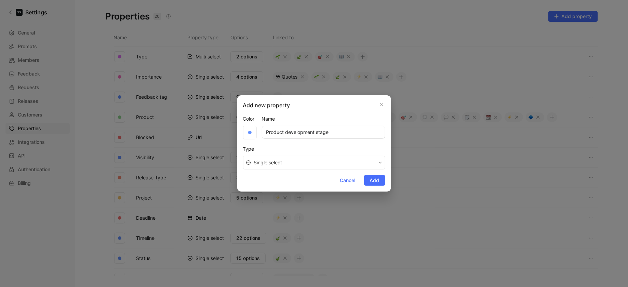
type input "Product development stage"
click at [307, 163] on span "Single select" at bounding box center [315, 163] width 122 height 8
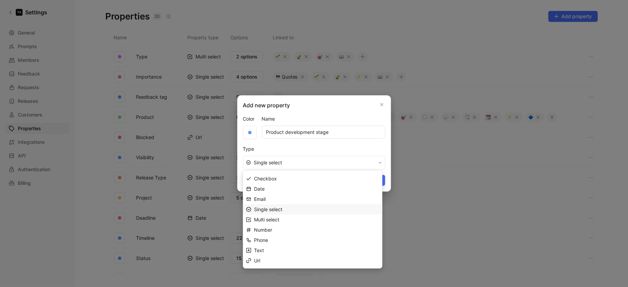
click at [283, 209] on div "Single select" at bounding box center [316, 209] width 125 height 8
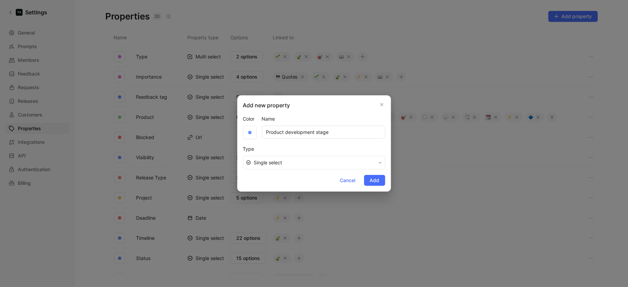
click at [273, 159] on span "Single select" at bounding box center [315, 163] width 122 height 8
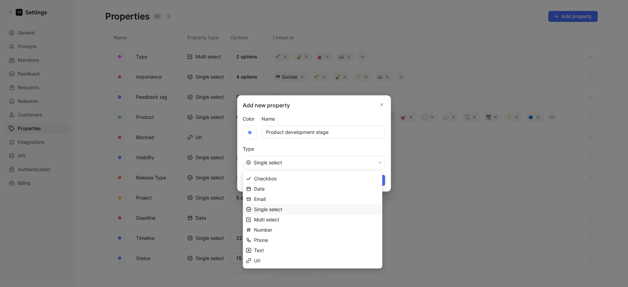
click at [283, 211] on div "Single select" at bounding box center [316, 209] width 125 height 8
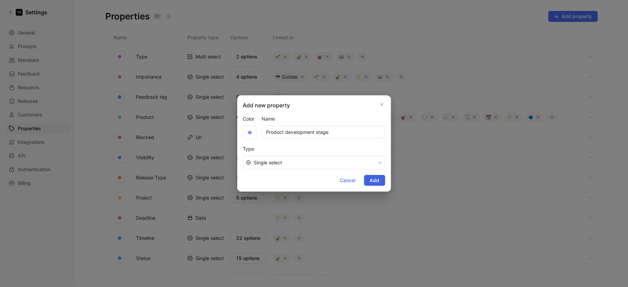
click at [377, 179] on span "Add" at bounding box center [375, 180] width 10 height 8
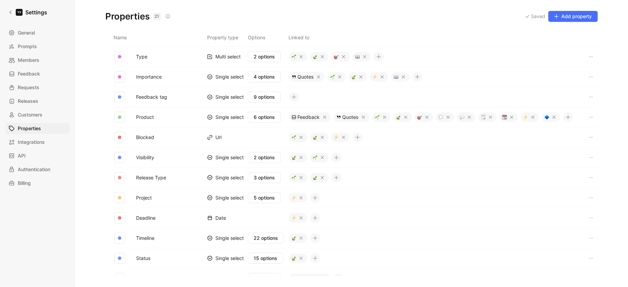
scroll to position [271, 0]
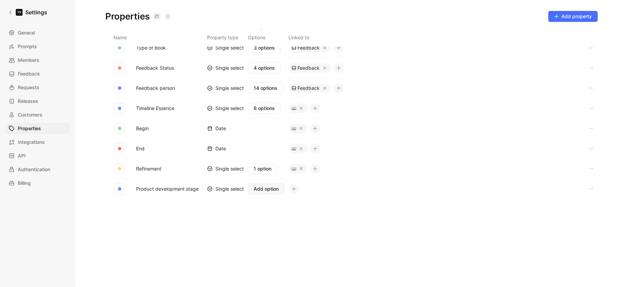
click at [258, 185] on span "Add option" at bounding box center [266, 189] width 25 height 8
type input "MVP"
click at [118, 184] on div "button" at bounding box center [119, 189] width 11 height 11
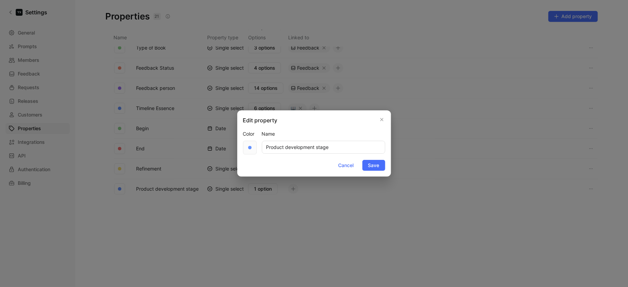
click at [246, 145] on div at bounding box center [250, 148] width 14 height 14
click at [290, 165] on div at bounding box center [289, 164] width 8 height 8
click at [375, 167] on span "Save" at bounding box center [373, 165] width 11 height 8
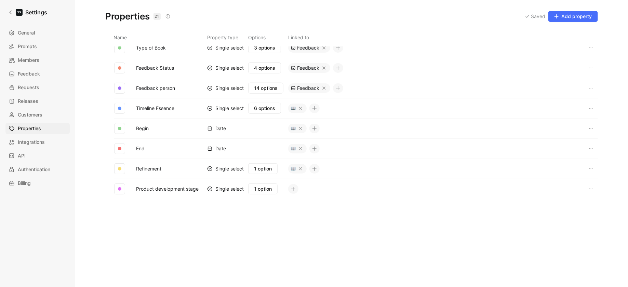
click at [137, 284] on div "Properties 21 Saved Add property Name Property type Options Linked to Type Mult…" at bounding box center [351, 143] width 553 height 287
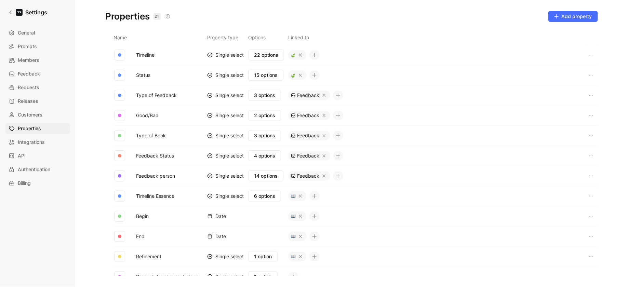
scroll to position [0, 0]
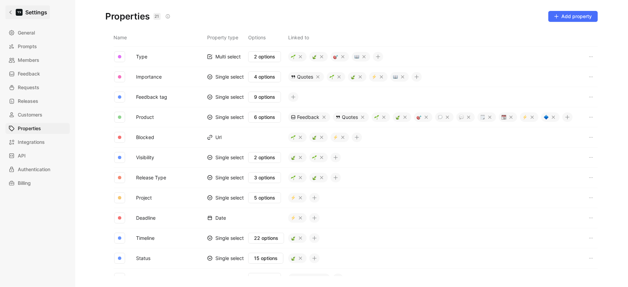
click at [10, 11] on icon at bounding box center [10, 12] width 5 height 5
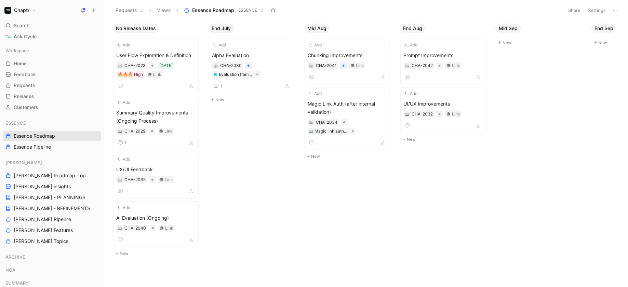
click at [37, 135] on span "Essence Roadmap" at bounding box center [34, 136] width 41 height 7
click at [33, 10] on button "Chaptr" at bounding box center [21, 10] width 36 height 10
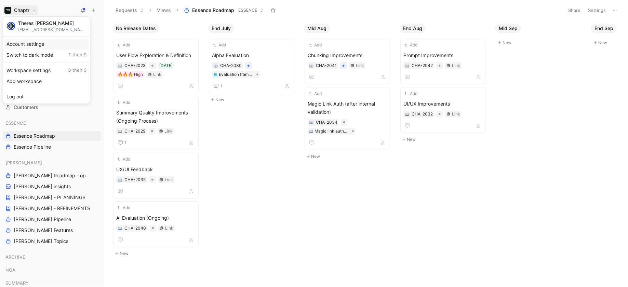
click at [30, 45] on div "Account settings" at bounding box center [46, 44] width 84 height 11
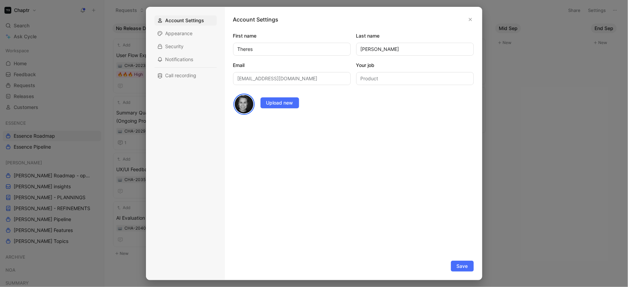
click at [18, 56] on div at bounding box center [314, 143] width 628 height 287
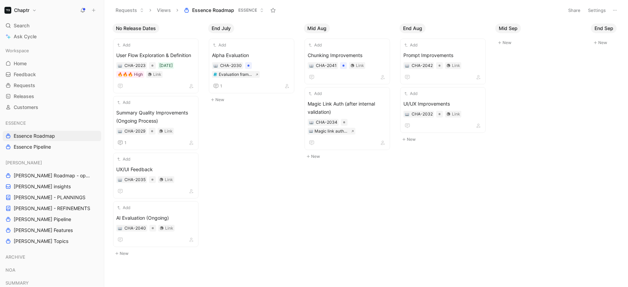
click at [31, 10] on button "Chaptr" at bounding box center [21, 10] width 36 height 10
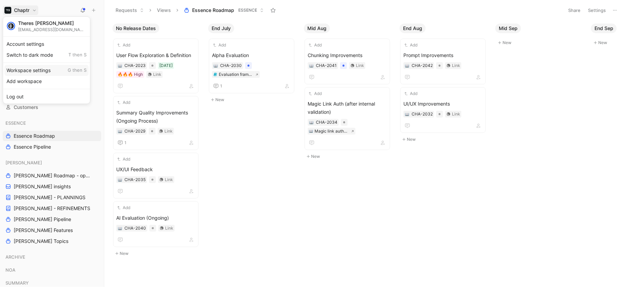
click at [30, 67] on div "Workspace settings G then S" at bounding box center [46, 70] width 84 height 11
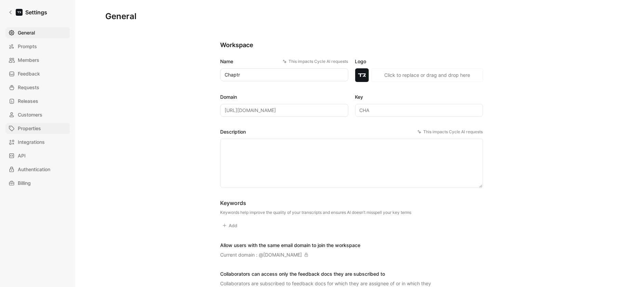
click at [34, 126] on span "Properties" at bounding box center [29, 128] width 23 height 8
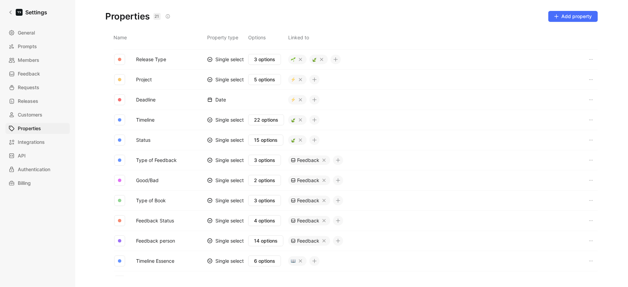
scroll to position [271, 0]
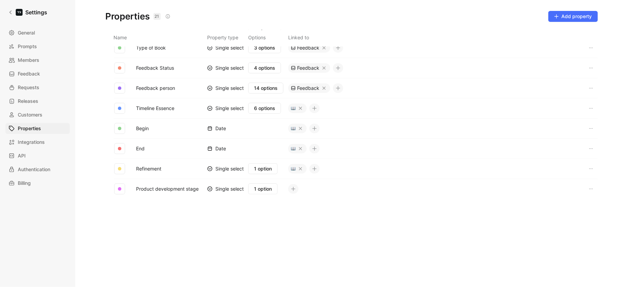
click at [294, 185] on td at bounding box center [437, 189] width 298 height 20
click at [293, 187] on icon at bounding box center [293, 189] width 5 height 5
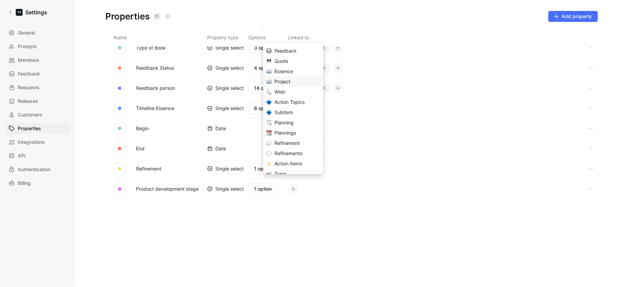
click at [285, 78] on div "Project" at bounding box center [297, 82] width 46 height 8
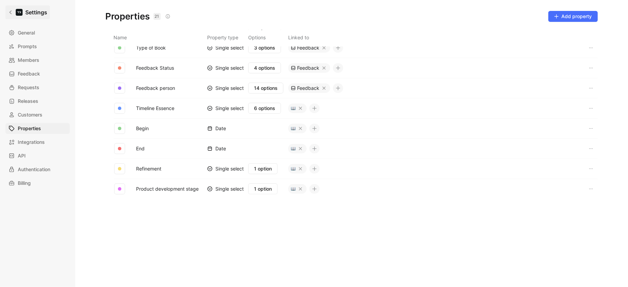
click at [9, 10] on icon at bounding box center [10, 12] width 5 height 5
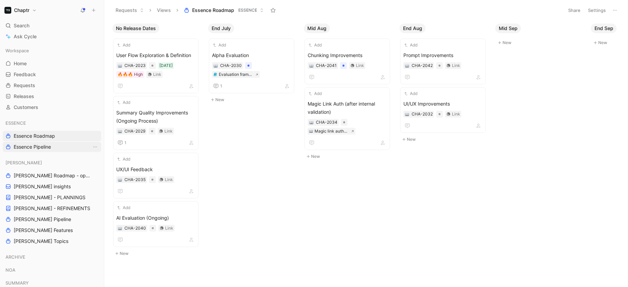
click at [35, 147] on span "Essence Pipeline" at bounding box center [32, 147] width 37 height 7
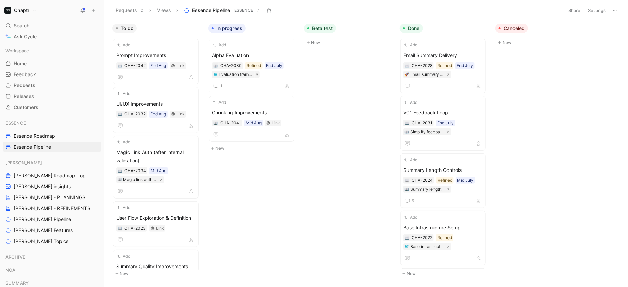
click at [392, 56] on div "To do Add Prompt Improvements CHA-2042 End Aug Link Add UI/UX Improvements CHA-…" at bounding box center [366, 153] width 524 height 267
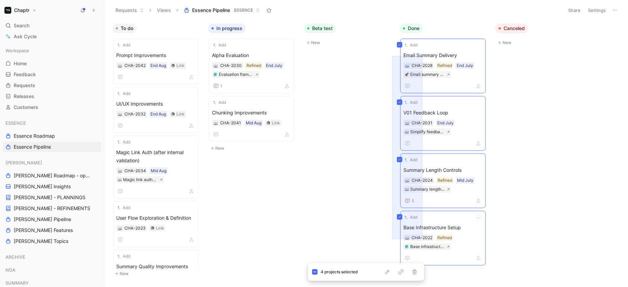
drag, startPoint x: 392, startPoint y: 56, endPoint x: 422, endPoint y: 238, distance: 184.2
click at [422, 238] on div "To do Add Prompt Improvements CHA-2042 End Aug Link Add UI/UX Improvements CHA-…" at bounding box center [366, 153] width 524 height 267
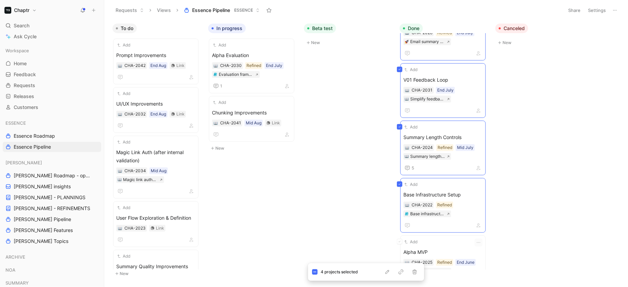
scroll to position [54, 0]
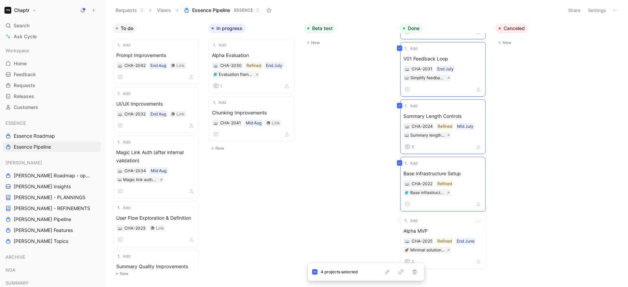
click at [432, 219] on div "Add Alpha MVP CHA-2025 Refined End June Minimal solution pre mvp 2" at bounding box center [442, 241] width 85 height 55
click at [388, 274] on icon "button" at bounding box center [387, 271] width 5 height 5
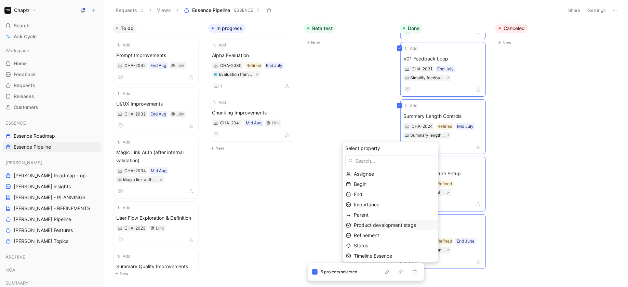
click at [375, 226] on span "Product development stage" at bounding box center [385, 225] width 63 height 6
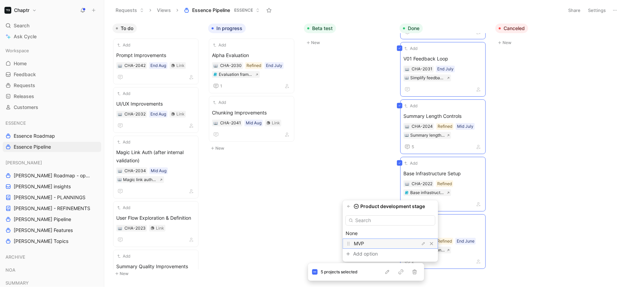
click at [361, 242] on span "MVP" at bounding box center [359, 244] width 10 height 6
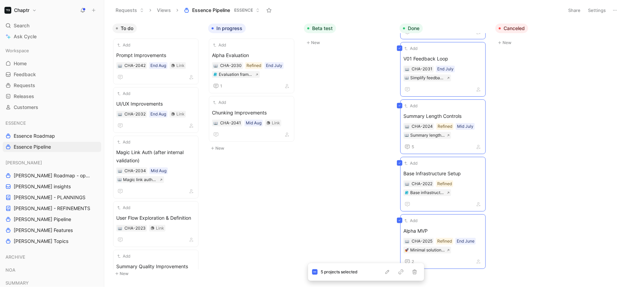
click at [350, 202] on div "To do Add Prompt Improvements CHA-2042 End Aug Link Add UI/UX Improvements CHA-…" at bounding box center [366, 153] width 524 height 267
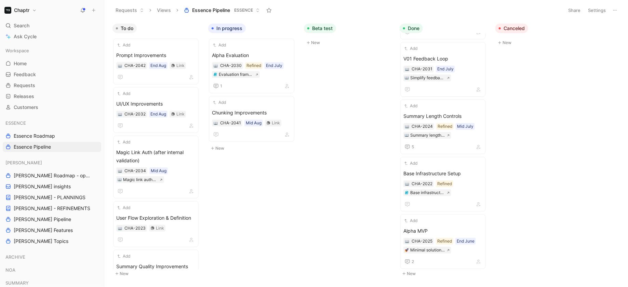
click at [594, 13] on button "Settings" at bounding box center [597, 10] width 24 height 10
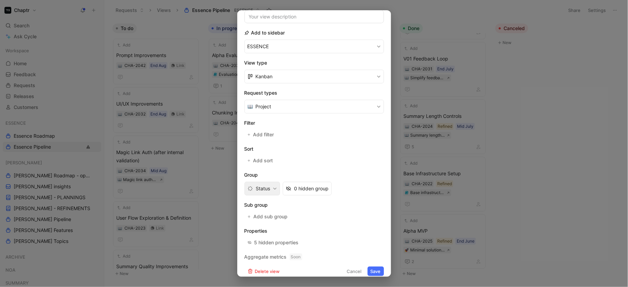
scroll to position [65, 0]
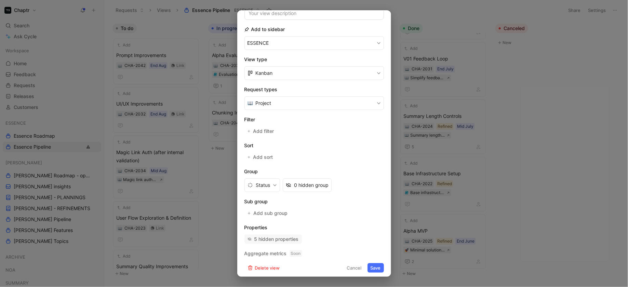
click at [269, 238] on div "5 hidden properties" at bounding box center [276, 239] width 44 height 8
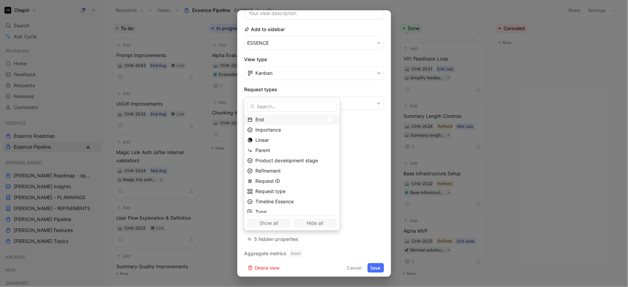
scroll to position [55, 0]
click at [327, 158] on div at bounding box center [332, 157] width 10 height 6
click at [327, 159] on div at bounding box center [329, 156] width 5 height 5
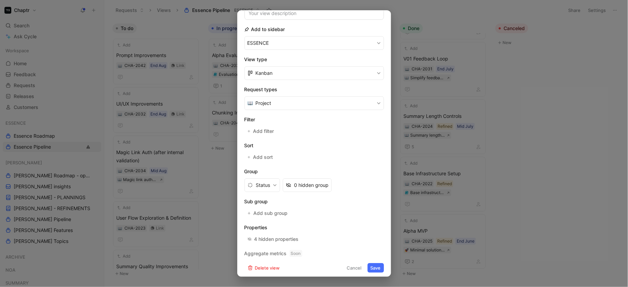
click at [378, 264] on button "Save" at bounding box center [375, 268] width 16 height 10
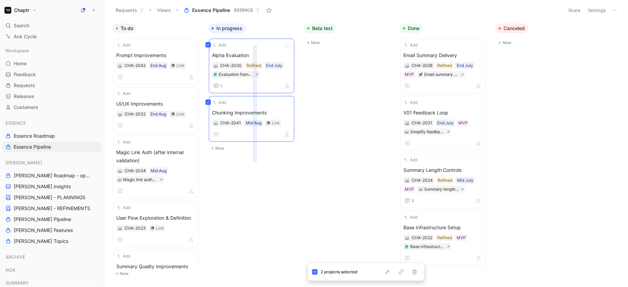
drag, startPoint x: 253, startPoint y: 162, endPoint x: 257, endPoint y: 47, distance: 115.2
click at [257, 46] on div "To do Add Prompt Improvements CHA-2042 End Aug Link Add UI/UX Improvements CHA-…" at bounding box center [366, 153] width 524 height 267
click at [385, 274] on icon "button" at bounding box center [387, 271] width 5 height 5
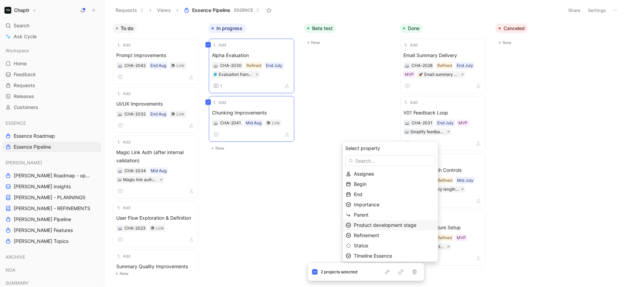
click at [370, 226] on span "Product development stage" at bounding box center [385, 225] width 63 height 6
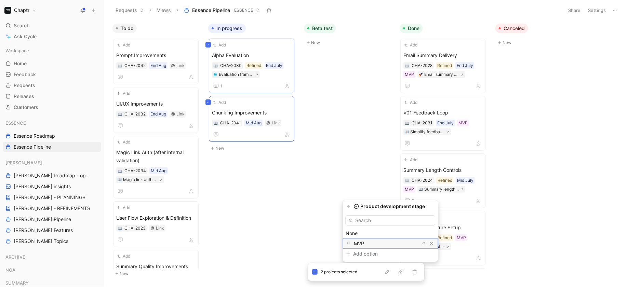
click at [362, 242] on span "MVP" at bounding box center [359, 244] width 10 height 6
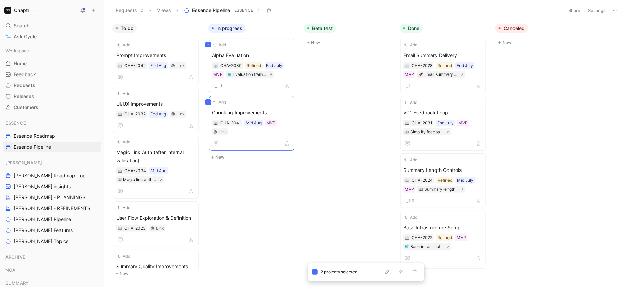
click at [232, 187] on div "To do Add Prompt Improvements CHA-2042 End Aug Link Add UI/UX Improvements CHA-…" at bounding box center [366, 153] width 524 height 267
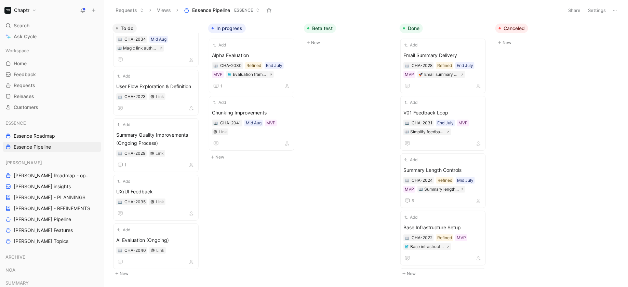
drag, startPoint x: 146, startPoint y: 33, endPoint x: 215, endPoint y: 267, distance: 243.0
click at [215, 267] on div "To do Add Prompt Improvements CHA-2042 End Aug Link Add UI/UX Improvements CHA-…" at bounding box center [366, 153] width 524 height 267
click at [203, 273] on div "New" at bounding box center [158, 274] width 96 height 9
drag, startPoint x: 198, startPoint y: 277, endPoint x: 213, endPoint y: 267, distance: 18.4
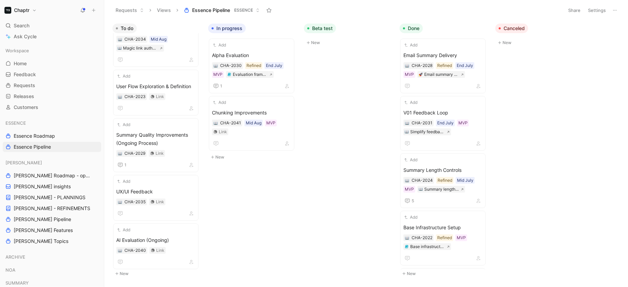
click at [213, 267] on div "To do Add Prompt Improvements CHA-2042 End Aug Link Add UI/UX Improvements CHA-…" at bounding box center [366, 153] width 524 height 267
drag, startPoint x: 205, startPoint y: 267, endPoint x: 228, endPoint y: 292, distance: 34.3
click at [228, 287] on html "Chaptr Search ⌘ K Ask Cycle Workspace Home G then H Feedback G then F Requests …" at bounding box center [314, 143] width 628 height 287
click at [225, 258] on body "Chaptr Search ⌘ K Ask Cycle Workspace Home G then H Feedback G then F Requests …" at bounding box center [314, 143] width 628 height 287
click at [221, 255] on div "To do Add Prompt Improvements CHA-2042 End Aug Link Add UI/UX Improvements CHA-…" at bounding box center [366, 153] width 524 height 267
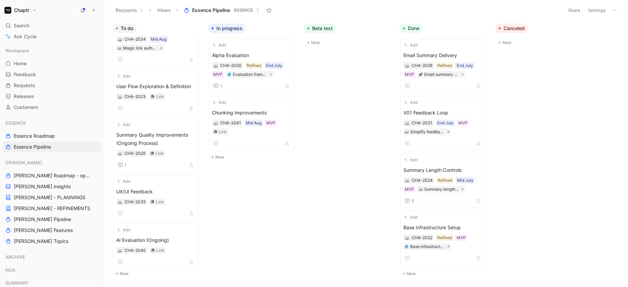
click at [221, 202] on body "Chaptr Search ⌘ K Ask Cycle Workspace Home G then H Feedback G then F Requests …" at bounding box center [314, 143] width 628 height 287
click at [111, 11] on header "Requests Views Essence Pipeline ESSENCE Share Settings" at bounding box center [366, 10] width 524 height 21
click at [106, 30] on div "To do Add Prompt Improvements CHA-2042 End Aug Link Add UI/UX Improvements CHA-…" at bounding box center [366, 153] width 524 height 267
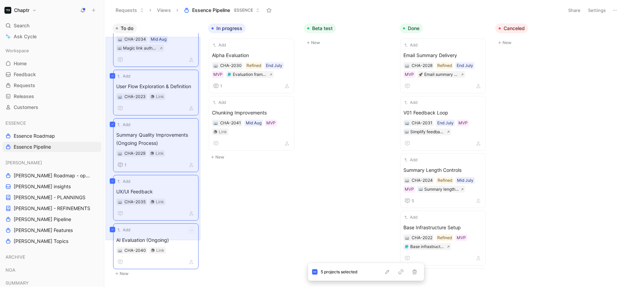
drag, startPoint x: 106, startPoint y: 37, endPoint x: 200, endPoint y: 240, distance: 224.3
click at [200, 240] on div "To do Add Prompt Improvements CHA-2042 End Aug Link Add UI/UX Improvements CHA-…" at bounding box center [366, 153] width 524 height 267
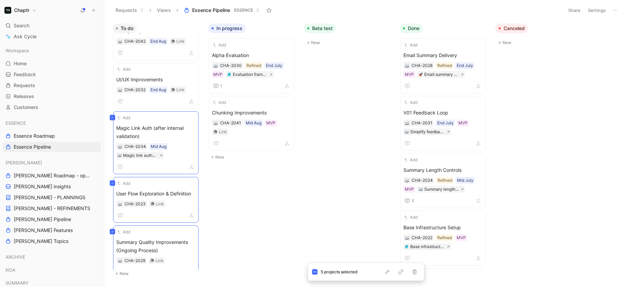
scroll to position [0, 0]
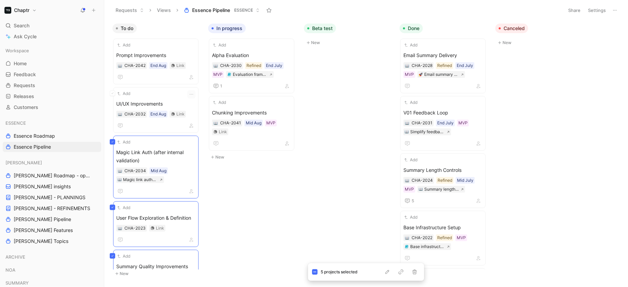
click at [144, 93] on div "Add UI/UX Improvements CHA-2032 End Aug Link" at bounding box center [155, 110] width 85 height 46
click at [143, 48] on div "Add Prompt Improvements CHA-2042 End Aug Link" at bounding box center [155, 62] width 85 height 46
click at [388, 272] on icon "button" at bounding box center [387, 271] width 5 height 5
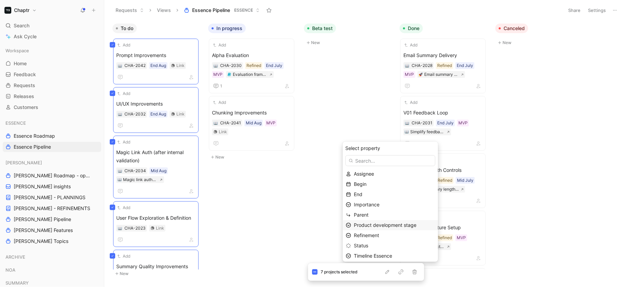
click at [374, 227] on span "Product development stage" at bounding box center [385, 225] width 63 height 6
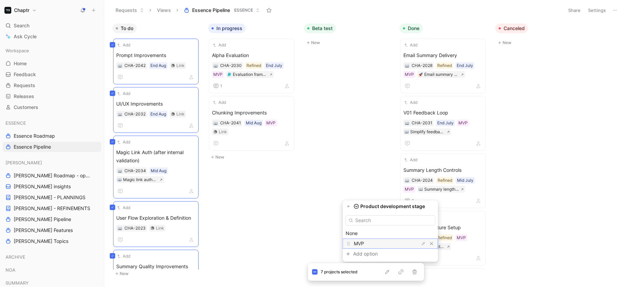
click at [361, 242] on span "MVP" at bounding box center [359, 244] width 10 height 6
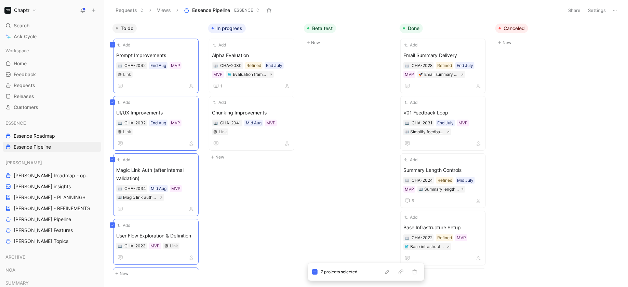
click at [300, 218] on div "To do Add Prompt Improvements CHA-2042 End Aug MVP Link Add UI/UX Improvements …" at bounding box center [366, 153] width 524 height 267
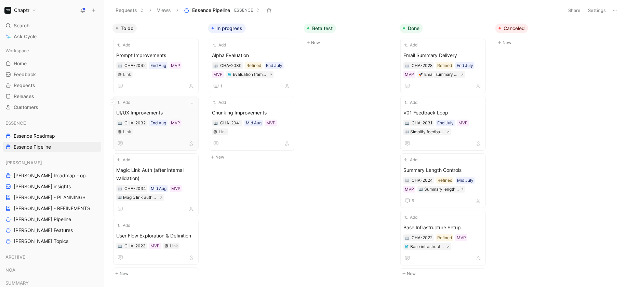
scroll to position [149, 0]
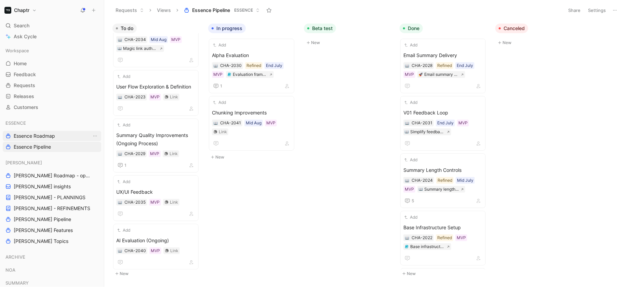
click at [25, 134] on span "Essence Roadmap" at bounding box center [34, 136] width 41 height 7
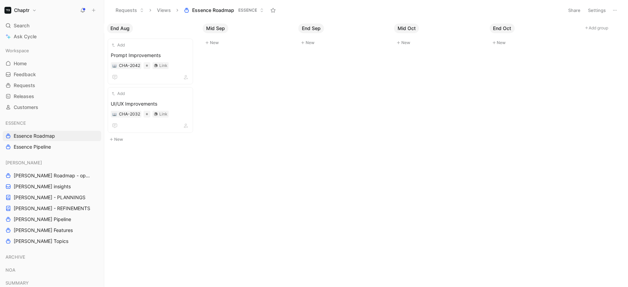
scroll to position [0, 345]
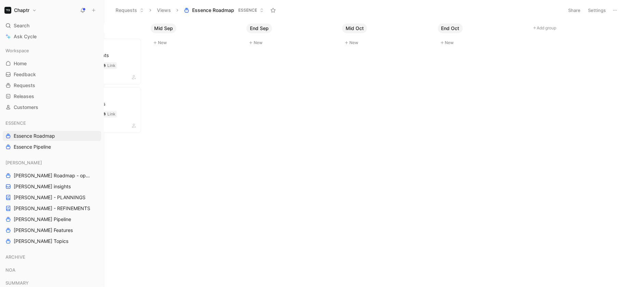
click at [600, 10] on button "Settings" at bounding box center [597, 10] width 24 height 10
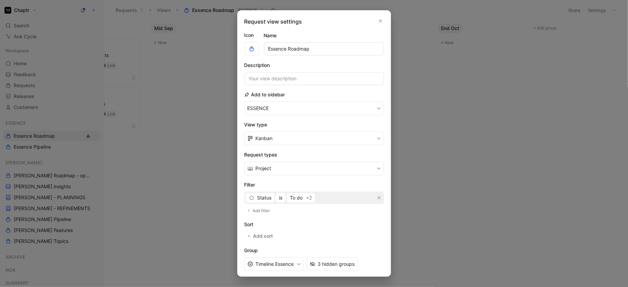
scroll to position [79, 0]
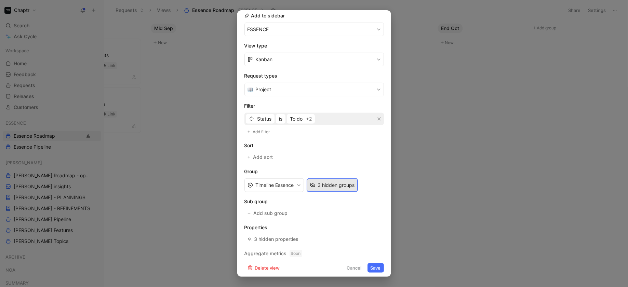
click at [339, 184] on div "3 hidden groups" at bounding box center [336, 185] width 37 height 8
click at [278, 240] on div "3 hidden properties" at bounding box center [276, 239] width 44 height 8
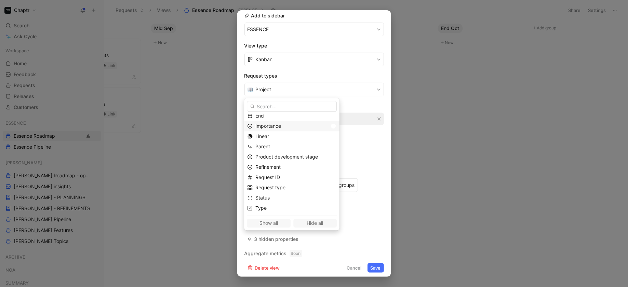
scroll to position [54, 0]
click at [327, 159] on div at bounding box center [329, 157] width 5 height 5
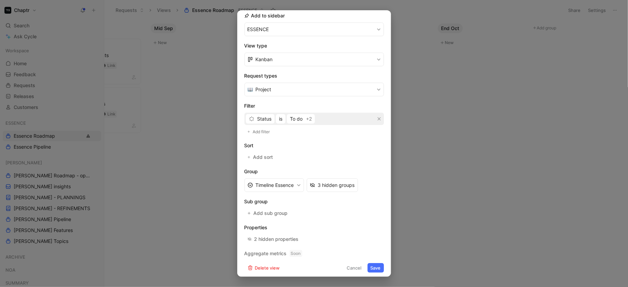
click at [373, 267] on button "Save" at bounding box center [375, 268] width 16 height 10
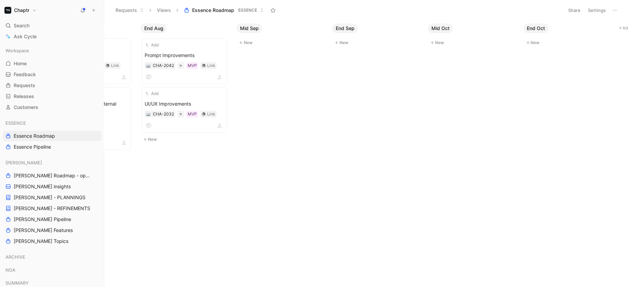
scroll to position [0, 345]
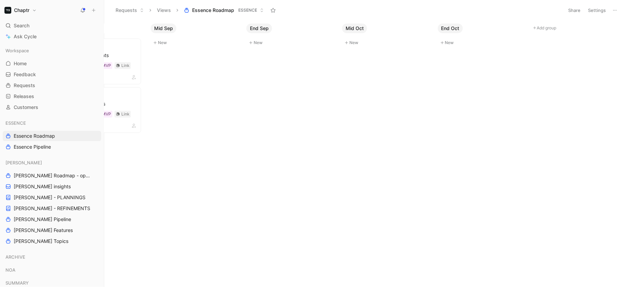
click at [163, 27] on span "Mid Sep" at bounding box center [163, 28] width 19 height 7
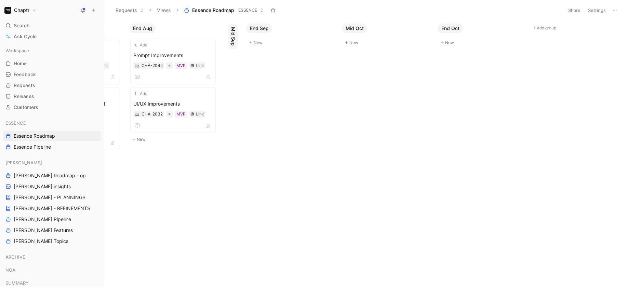
click at [232, 31] on span "Mid Sep" at bounding box center [233, 36] width 7 height 19
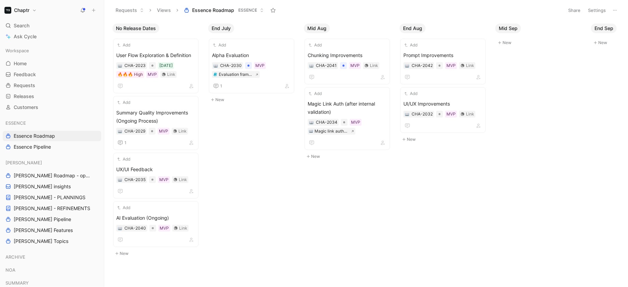
scroll to position [0, 345]
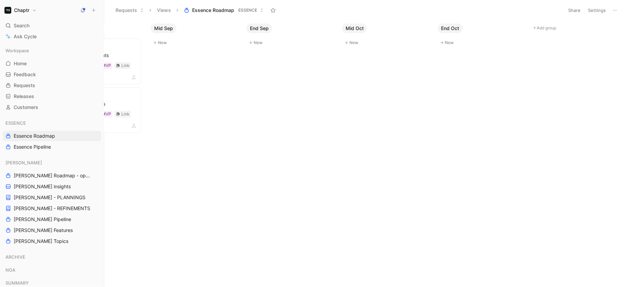
click at [543, 24] on div "Add group" at bounding box center [577, 27] width 92 height 12
click at [543, 26] on button "Add group" at bounding box center [577, 28] width 92 height 8
type input "Mid Nov"
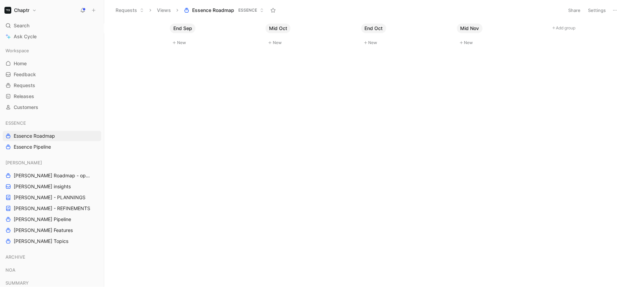
scroll to position [0, 422]
click at [563, 28] on button "Add group" at bounding box center [595, 28] width 92 height 8
type input "End Nov"
click at [567, 29] on button "Add group" at bounding box center [607, 28] width 92 height 8
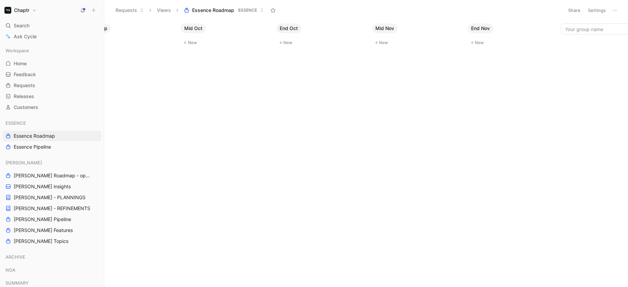
scroll to position [0, 531]
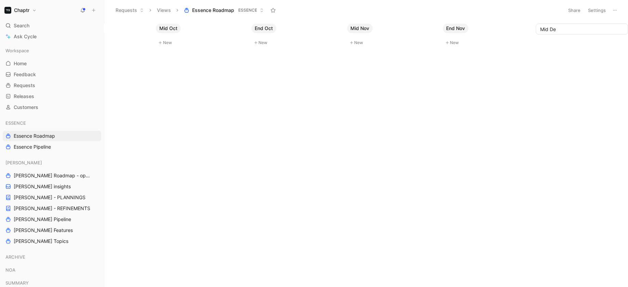
type input "Mid Dec"
click at [545, 31] on button "Add group" at bounding box center [577, 28] width 92 height 8
type input "End Dec"
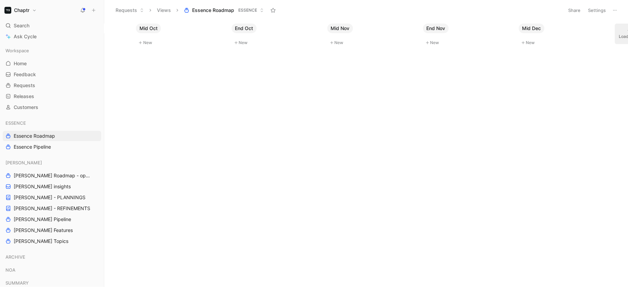
scroll to position [0, 572]
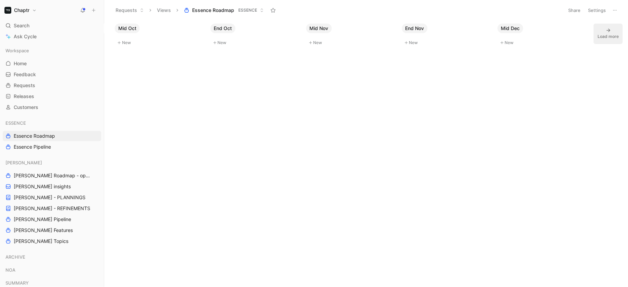
click at [607, 29] on icon at bounding box center [608, 30] width 5 height 5
